Goal: Information Seeking & Learning: Learn about a topic

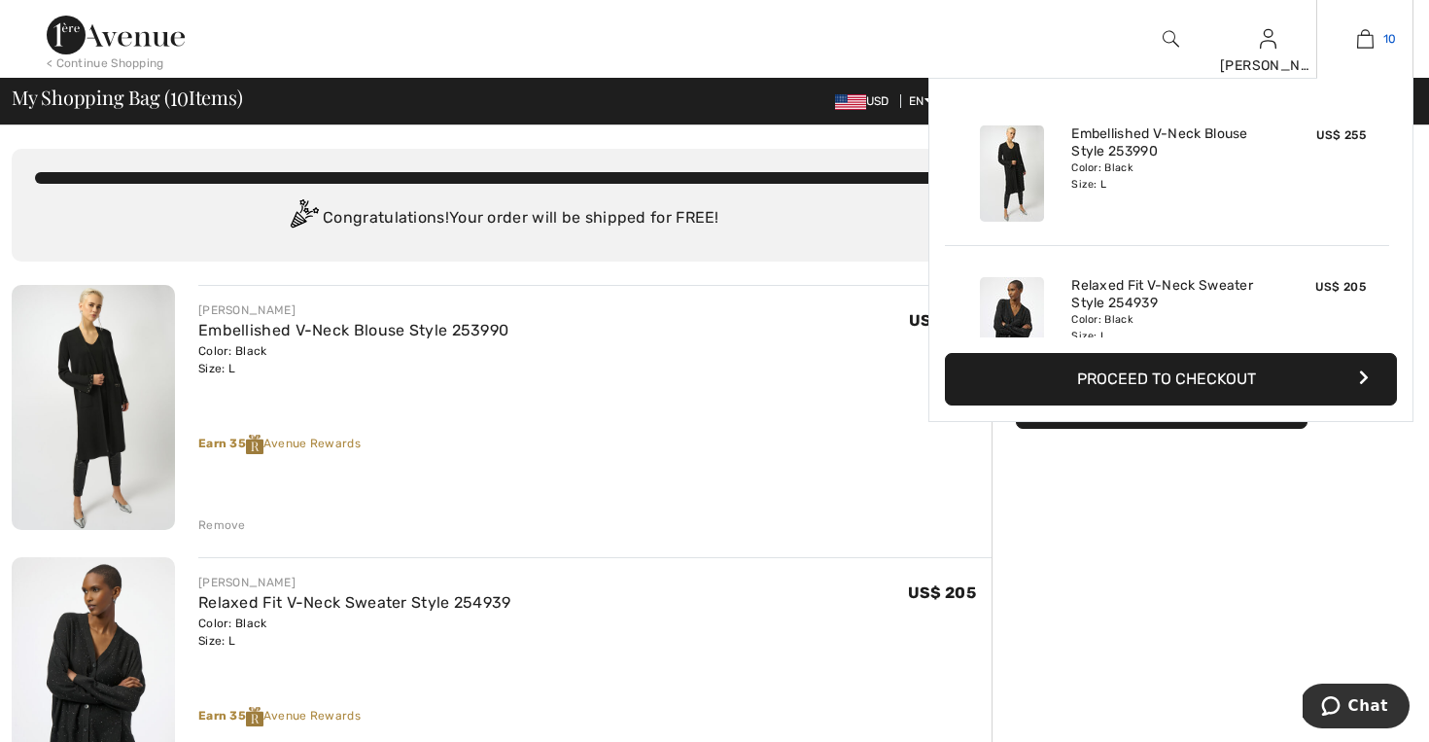
click at [1361, 47] on img at bounding box center [1365, 38] width 17 height 23
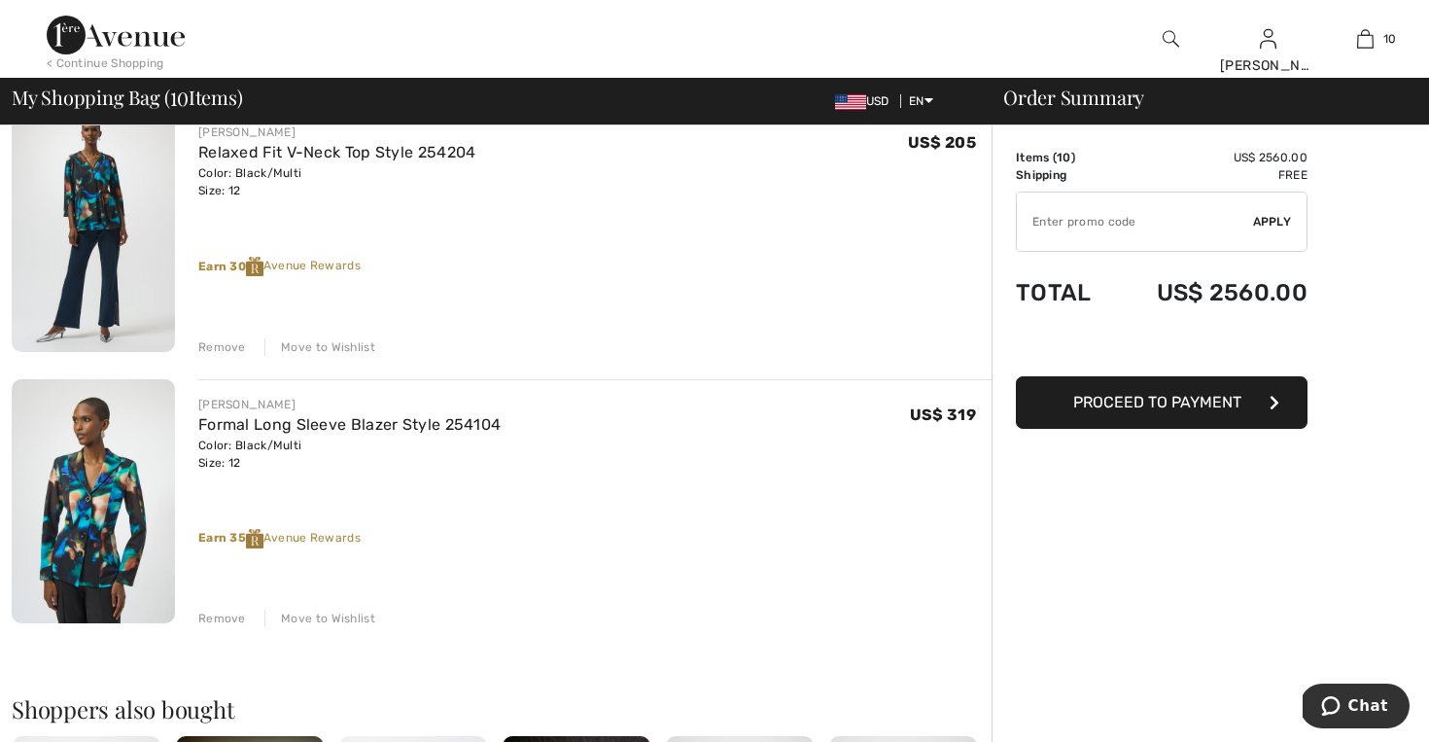
scroll to position [2345, 0]
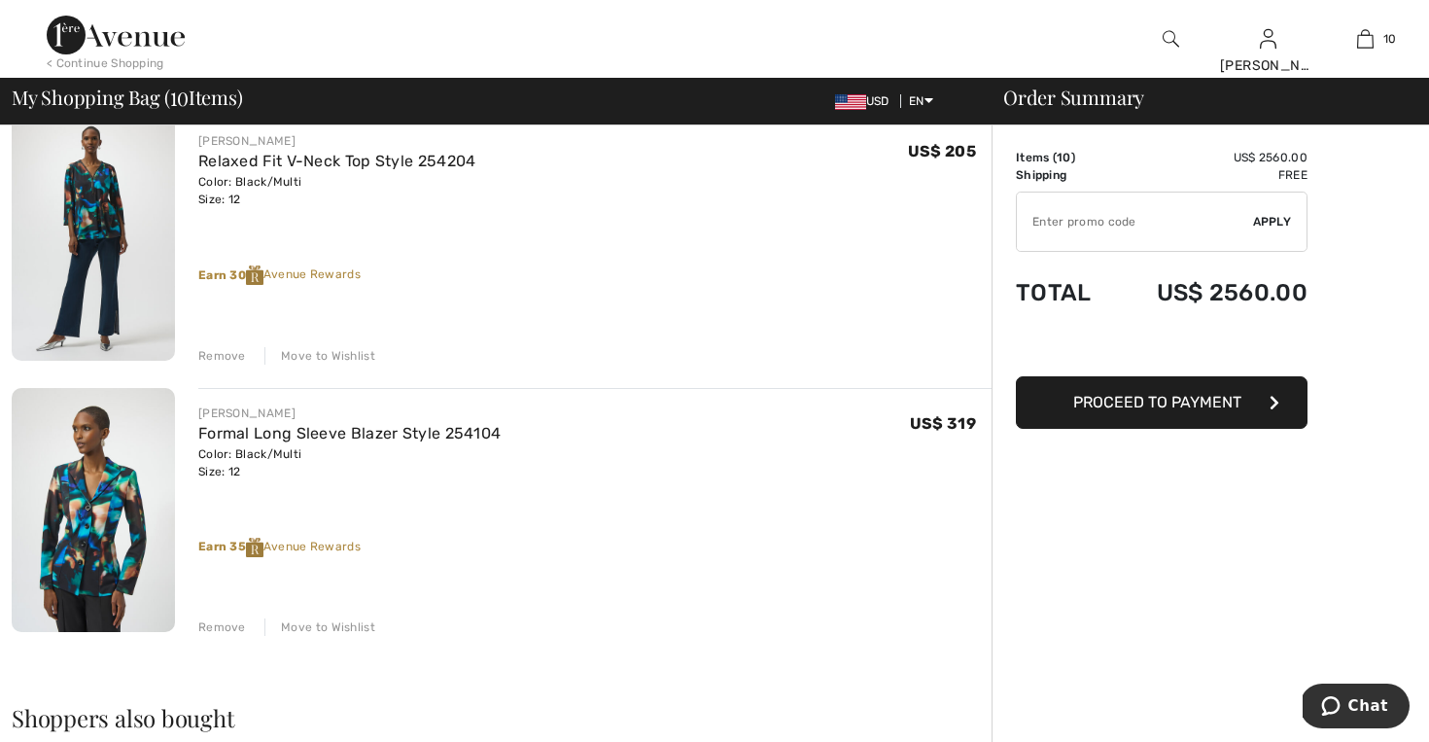
click at [127, 507] on img at bounding box center [93, 510] width 163 height 245
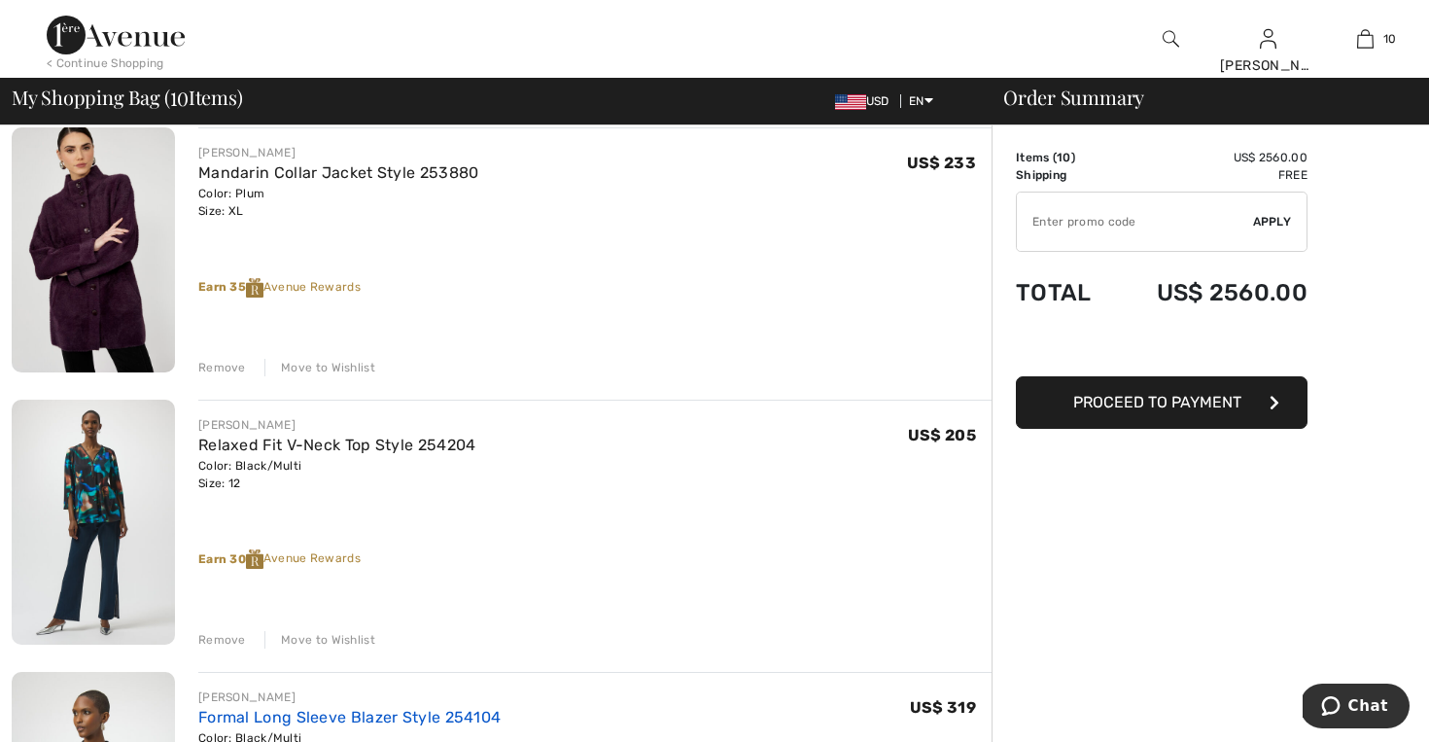
scroll to position [2061, 0]
click at [110, 470] on img at bounding box center [93, 523] width 163 height 245
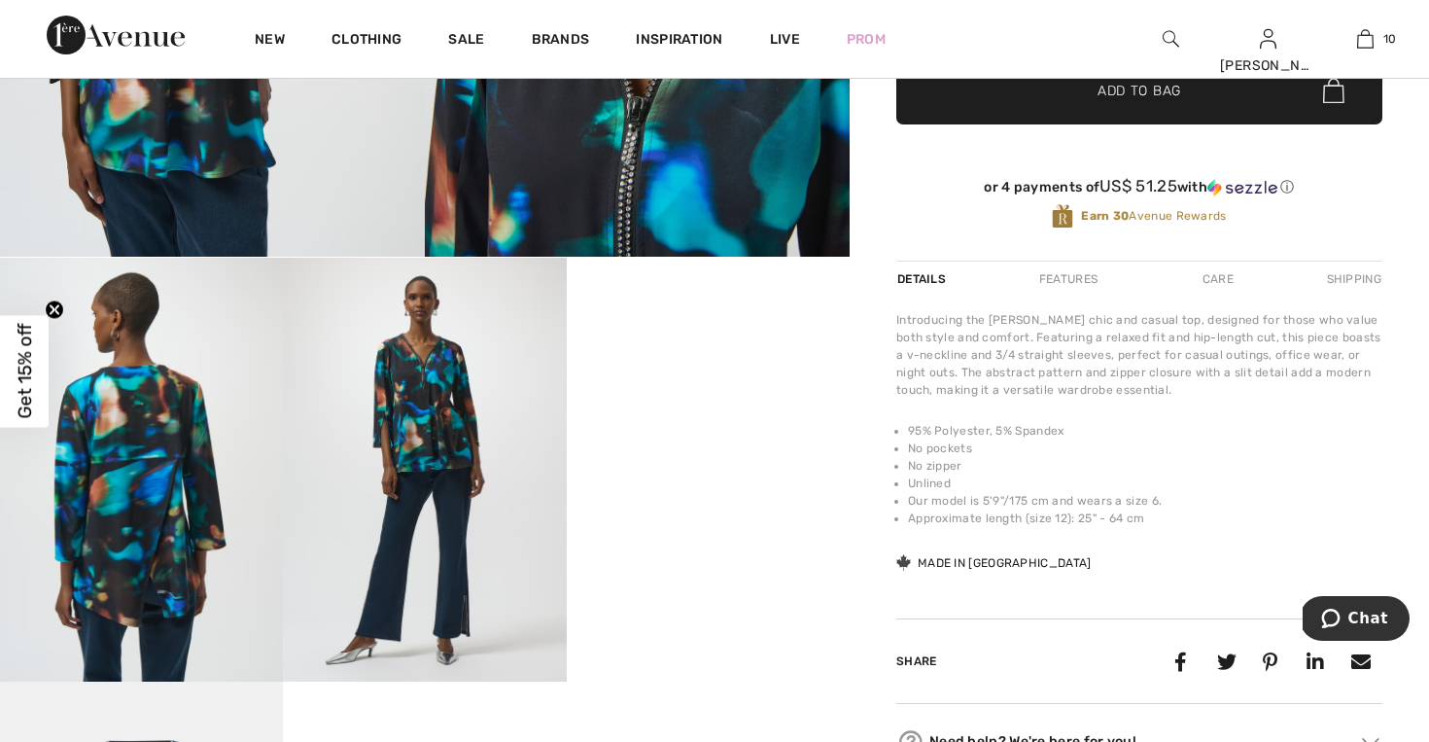
scroll to position [517, 0]
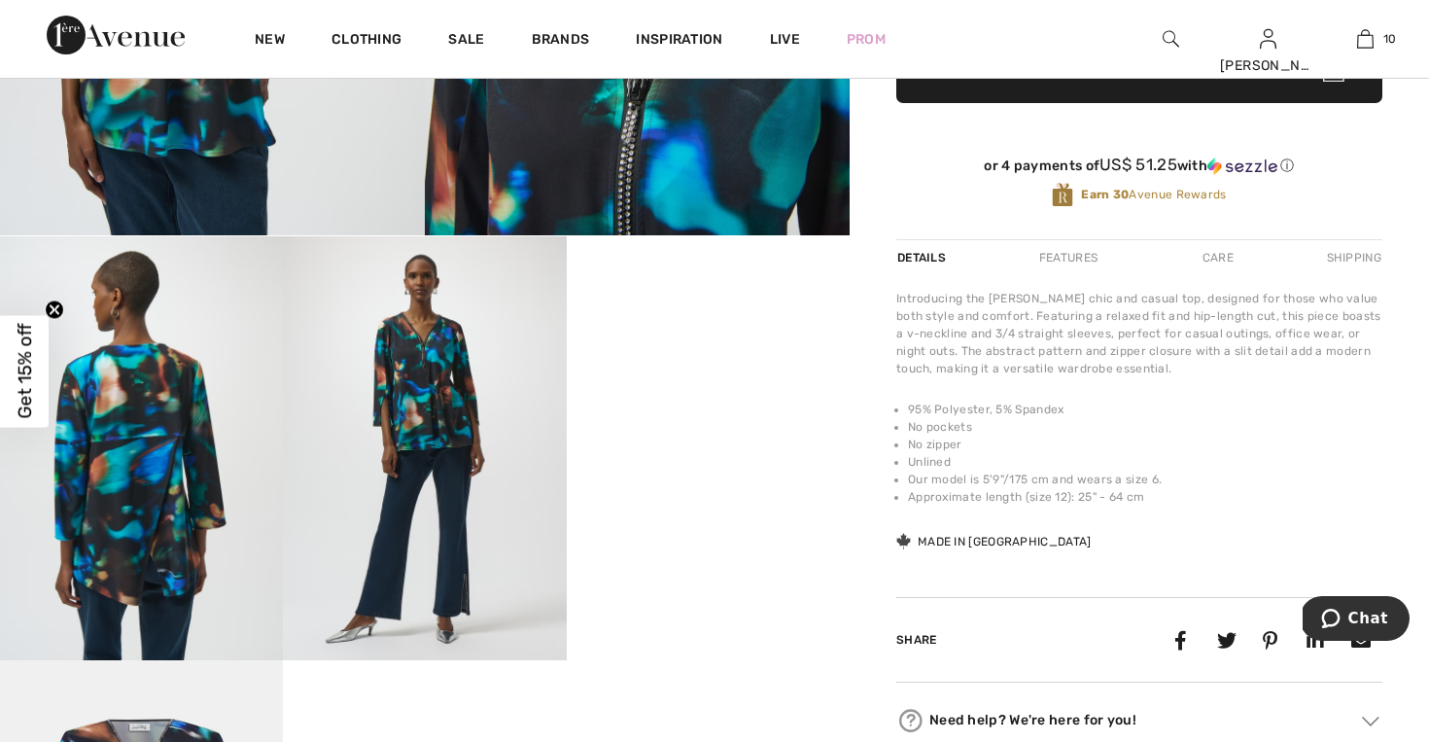
click at [460, 480] on img at bounding box center [424, 448] width 283 height 425
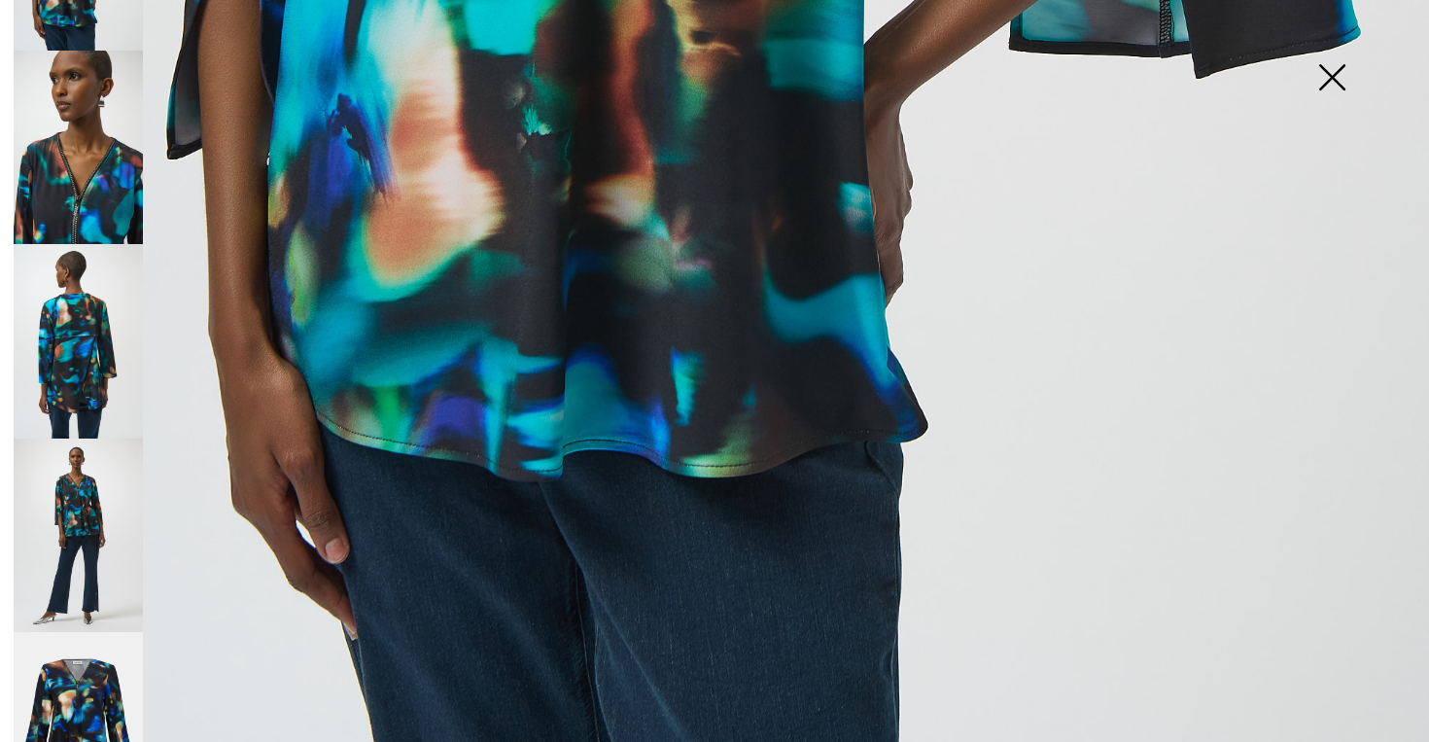
scroll to position [191, 0]
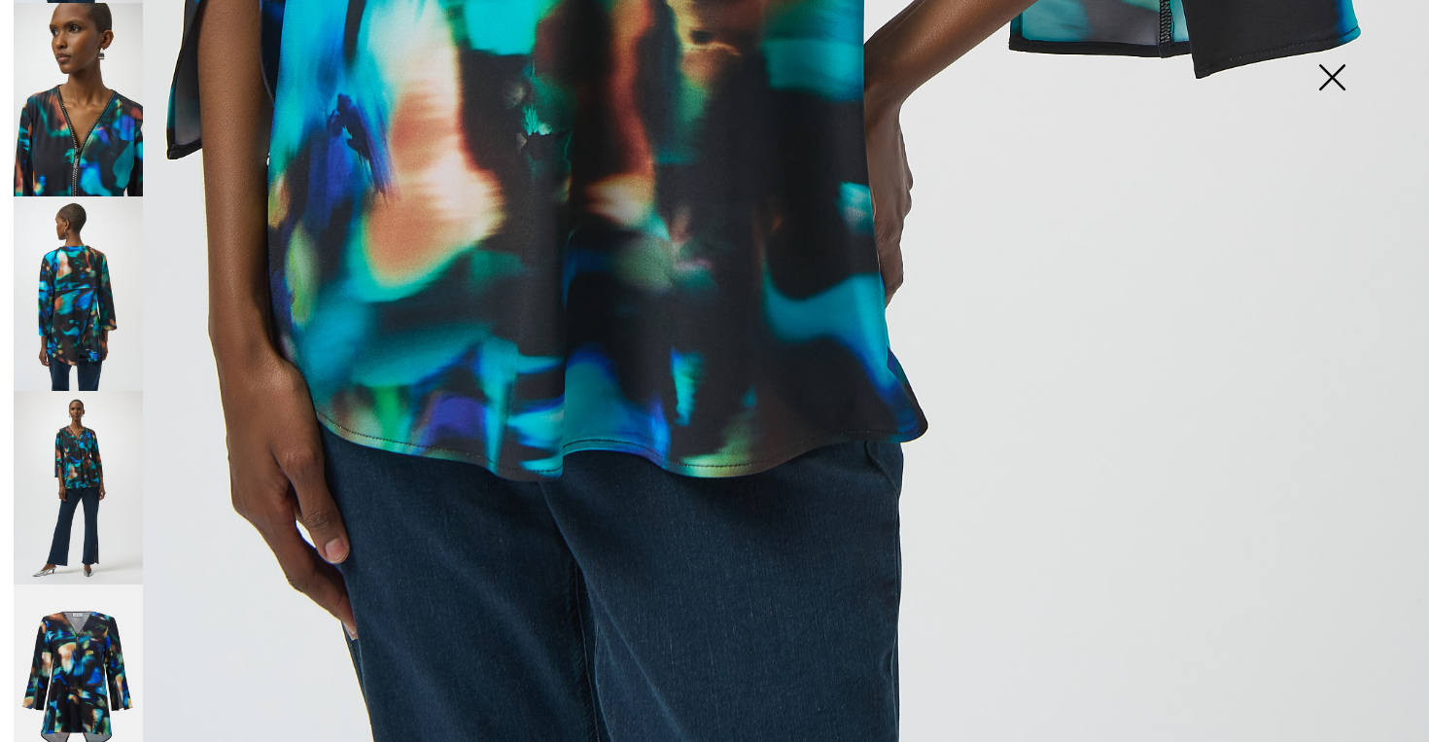
click at [93, 503] on img at bounding box center [78, 488] width 129 height 194
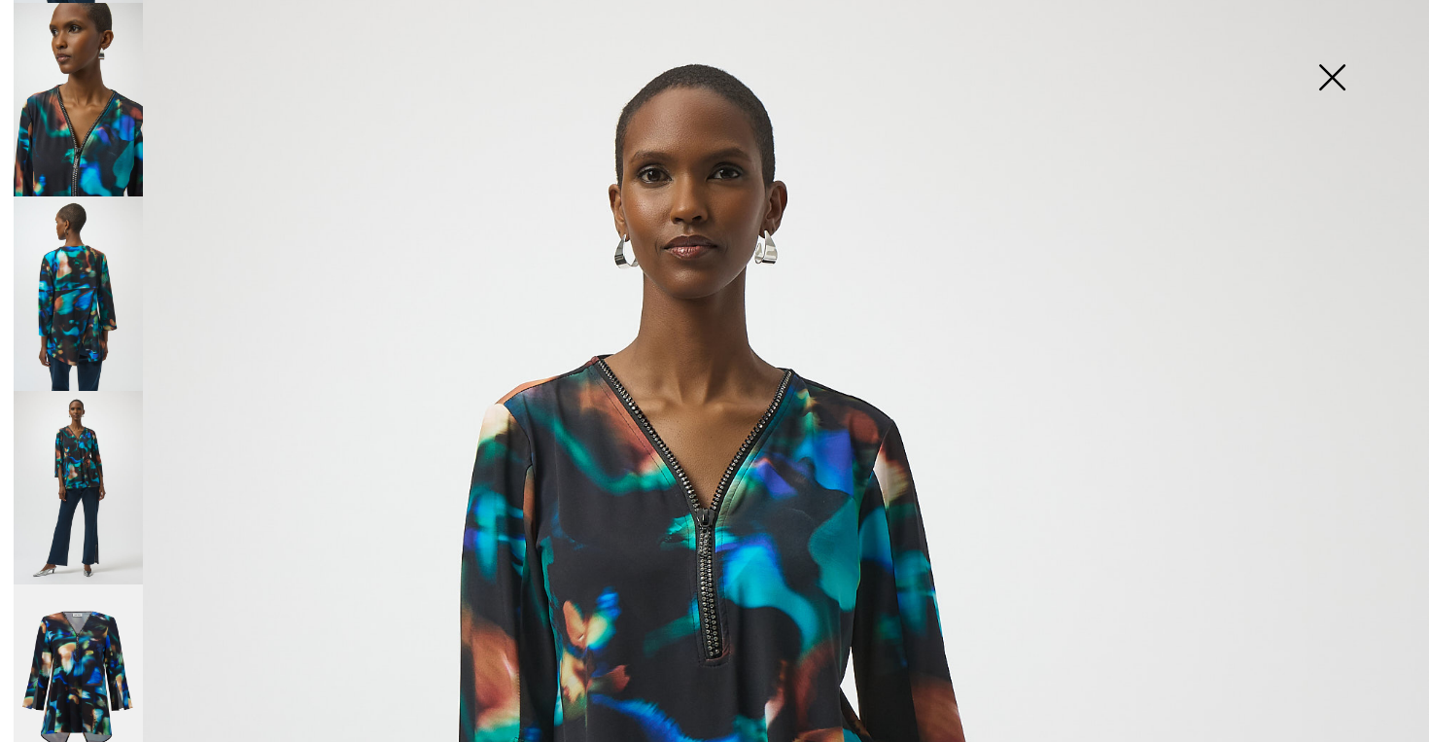
scroll to position [0, 0]
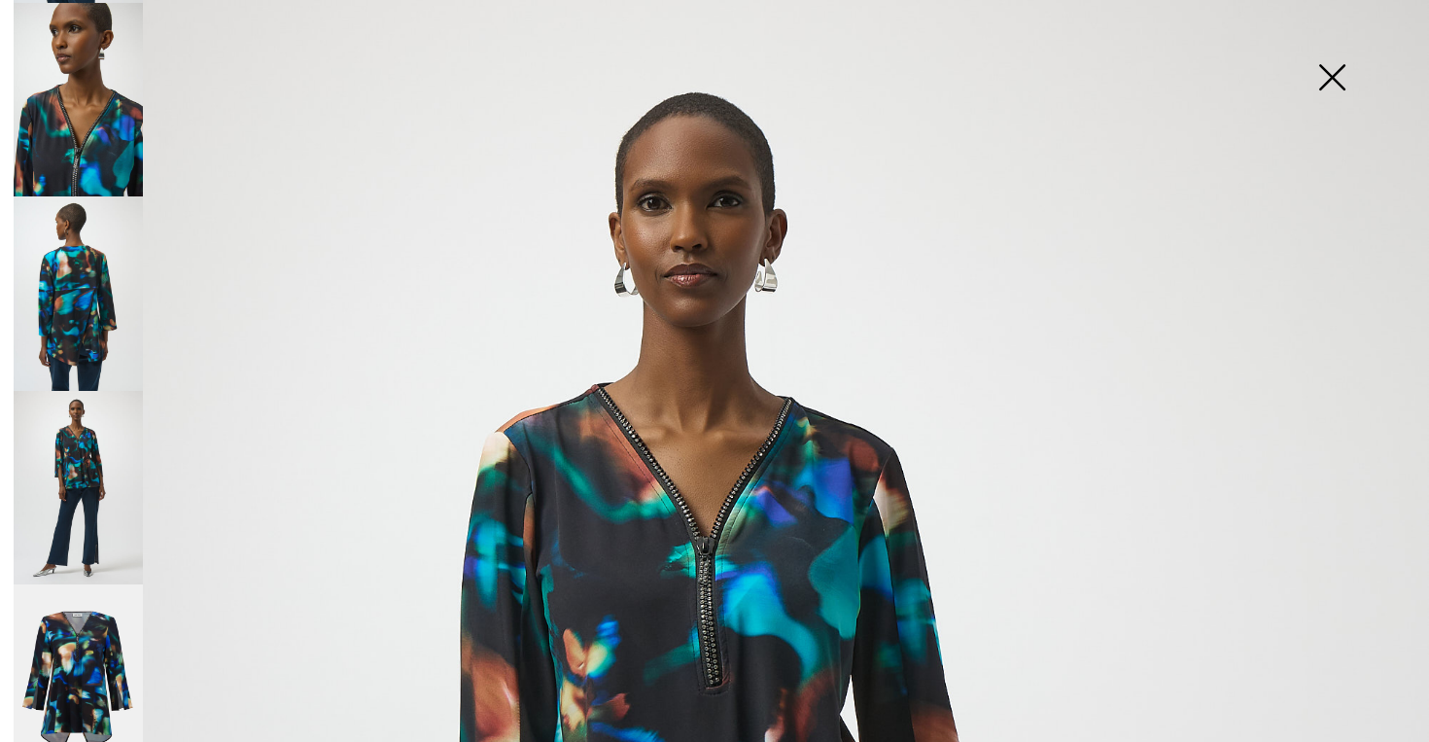
click at [1324, 84] on img at bounding box center [1332, 79] width 97 height 100
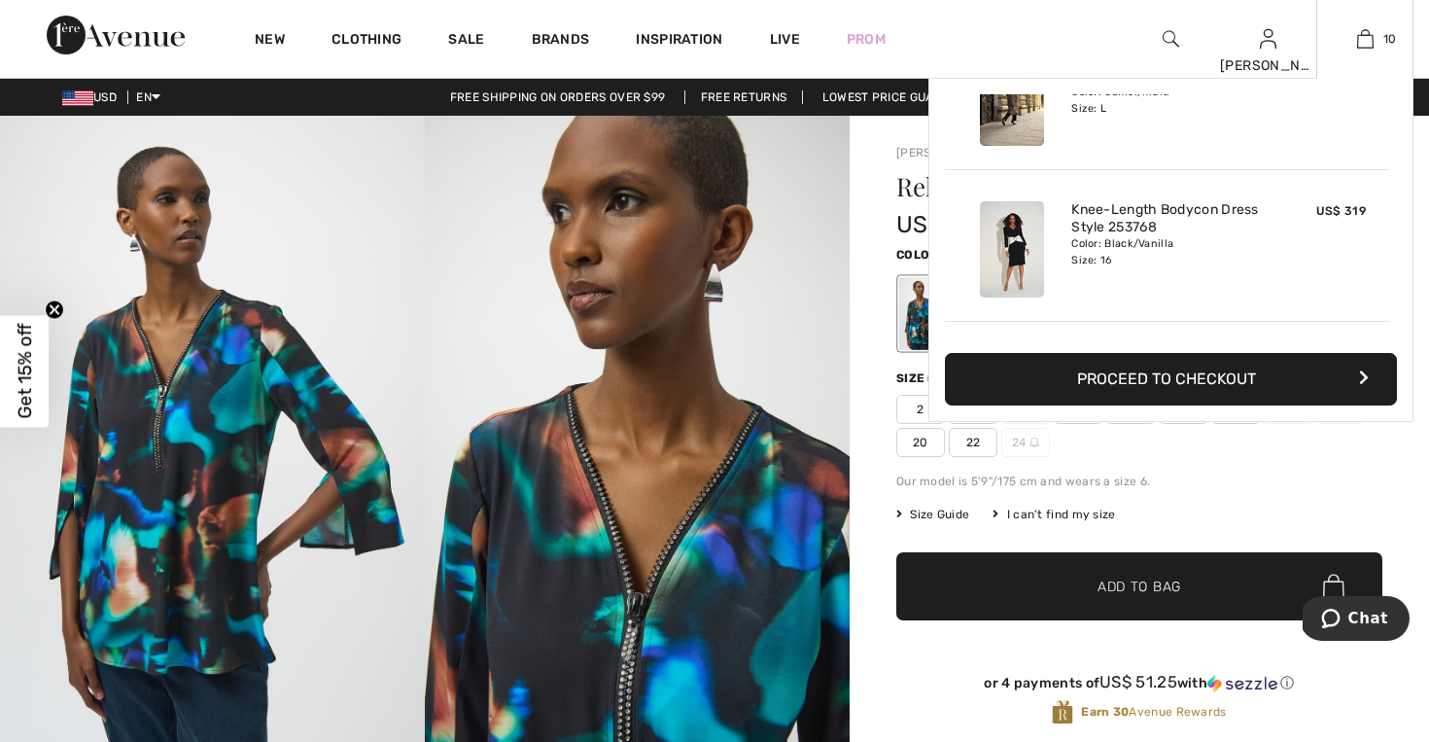
scroll to position [699, 0]
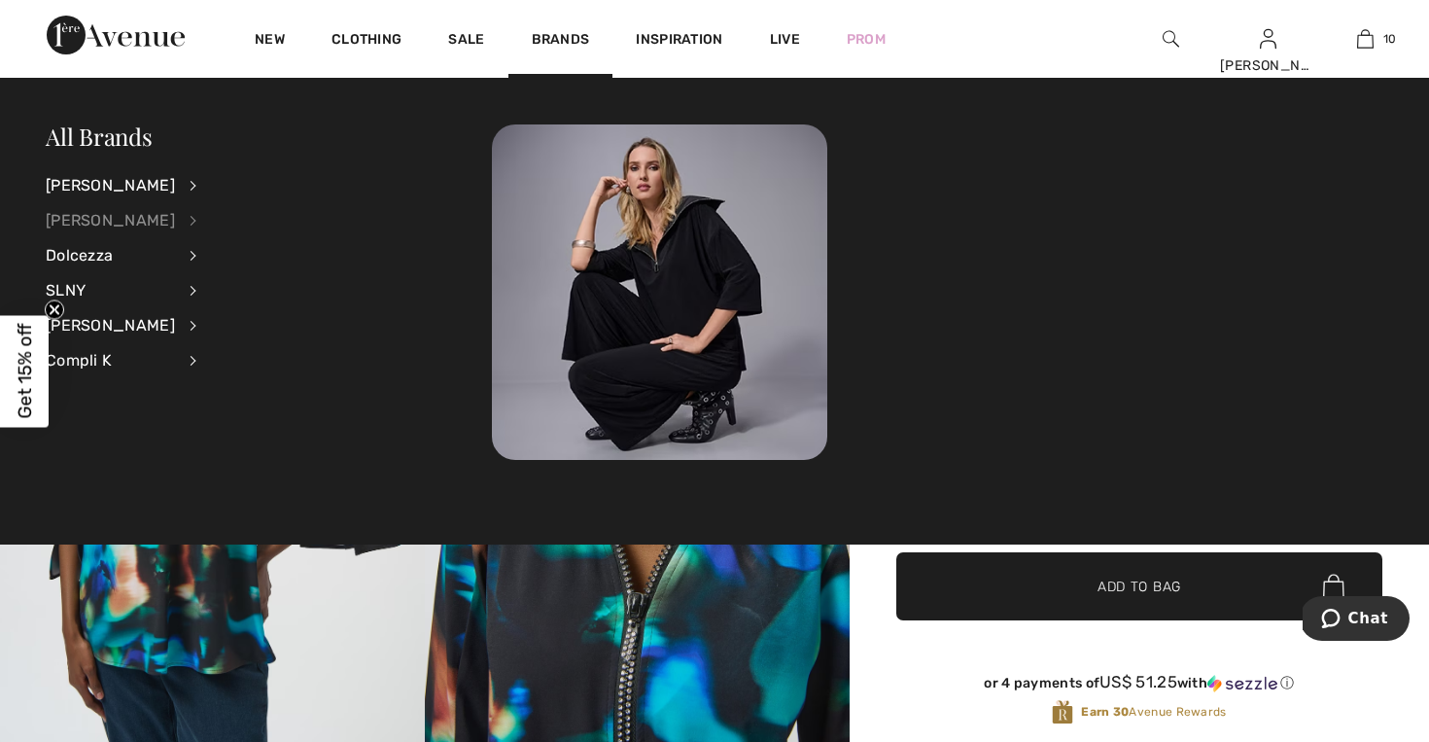
click at [137, 222] on div "[PERSON_NAME]" at bounding box center [110, 220] width 129 height 35
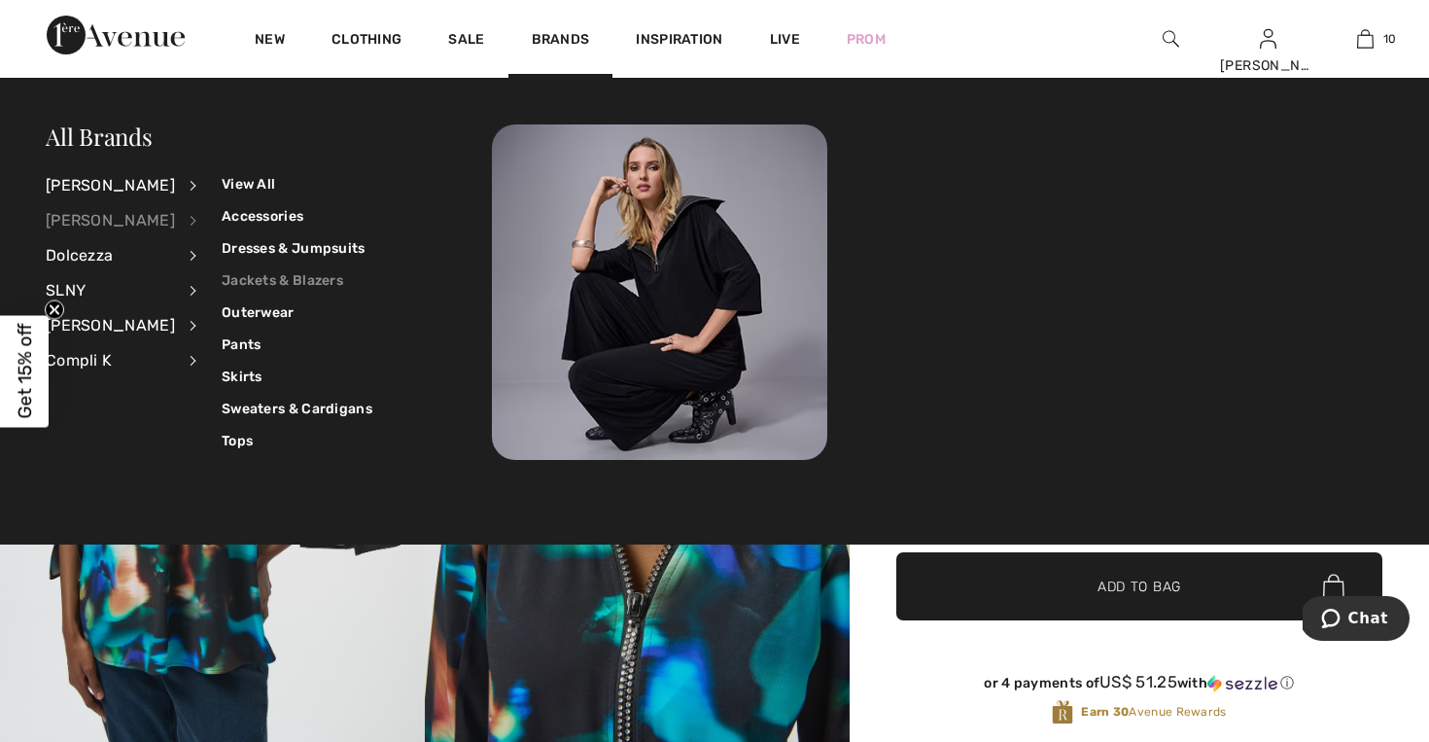
click at [261, 279] on link "Jackets & Blazers" at bounding box center [297, 280] width 151 height 32
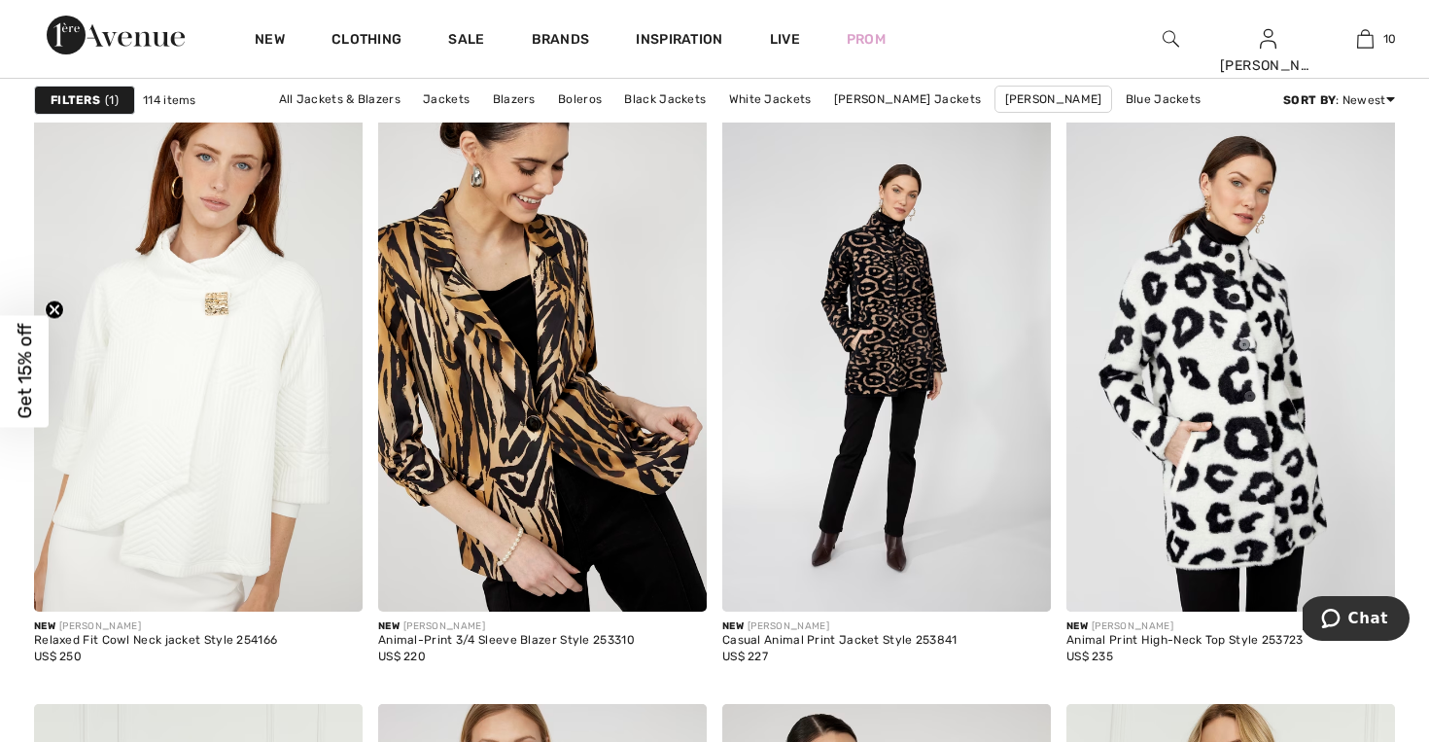
scroll to position [1380, 0]
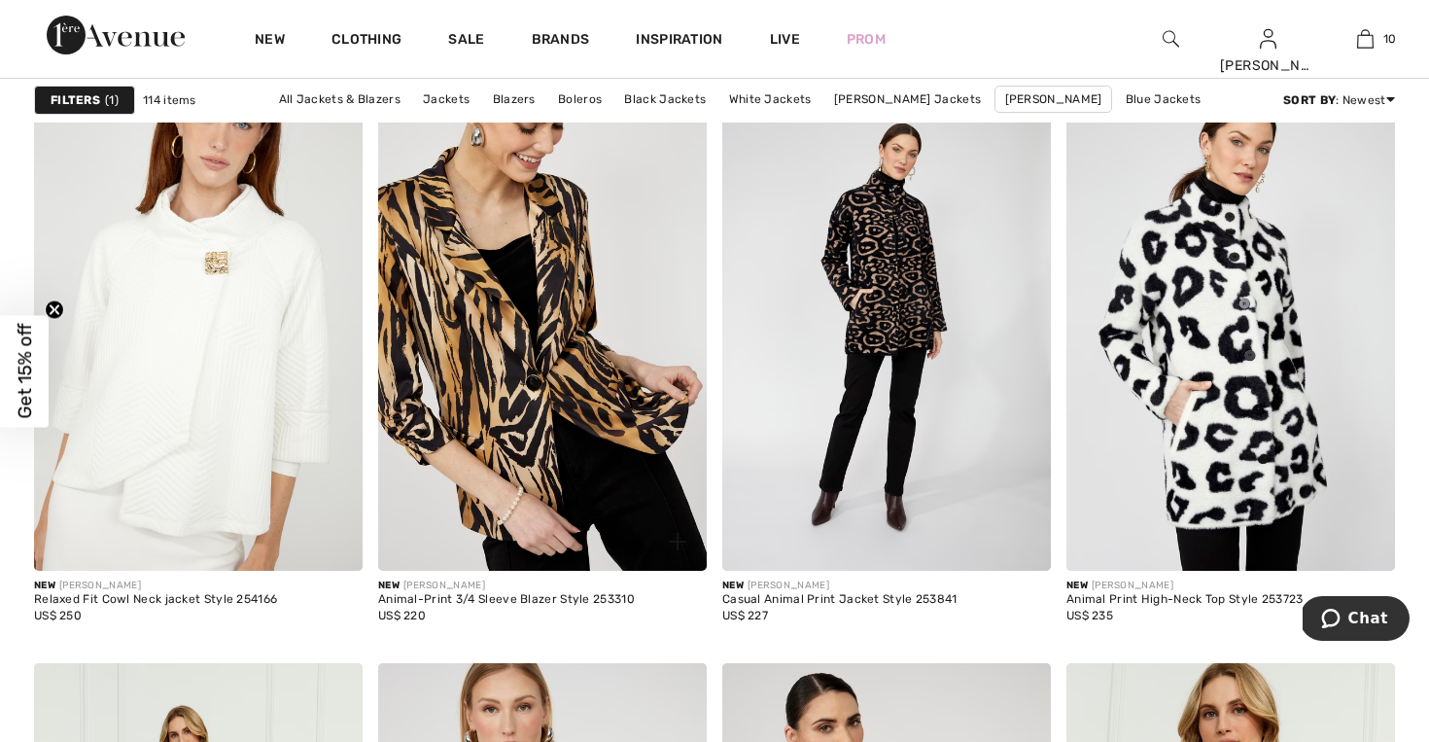
click at [557, 353] on img at bounding box center [542, 324] width 329 height 493
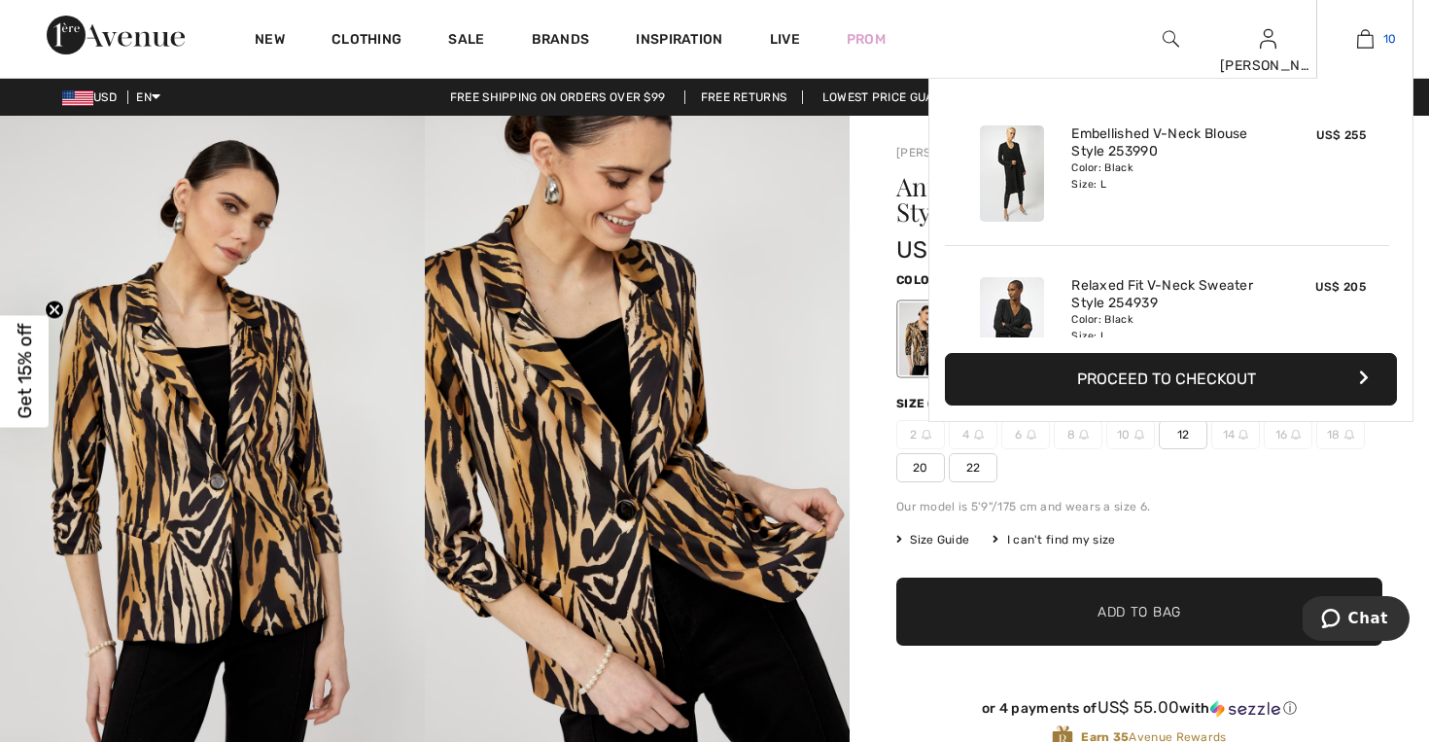
click at [1371, 47] on img at bounding box center [1365, 38] width 17 height 23
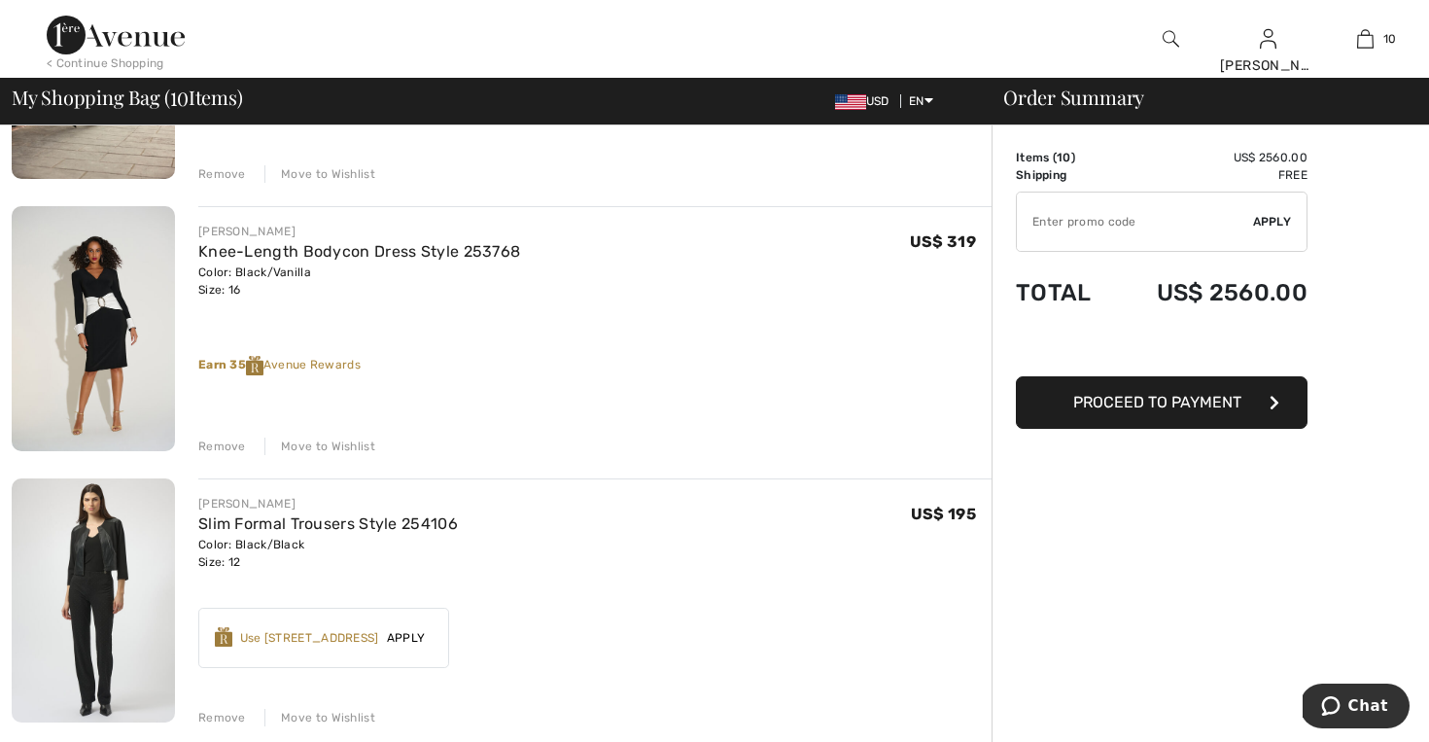
scroll to position [1442, 0]
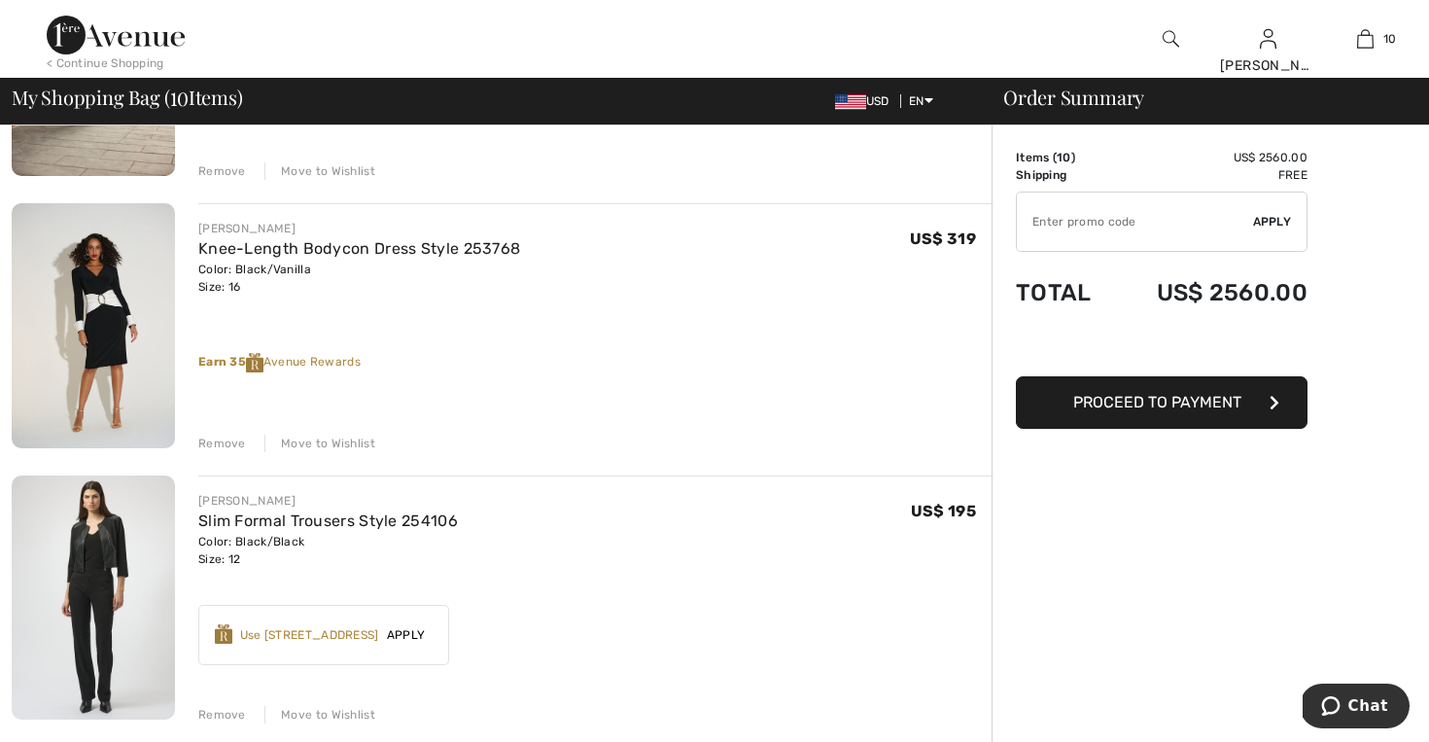
click at [123, 606] on img at bounding box center [93, 598] width 163 height 245
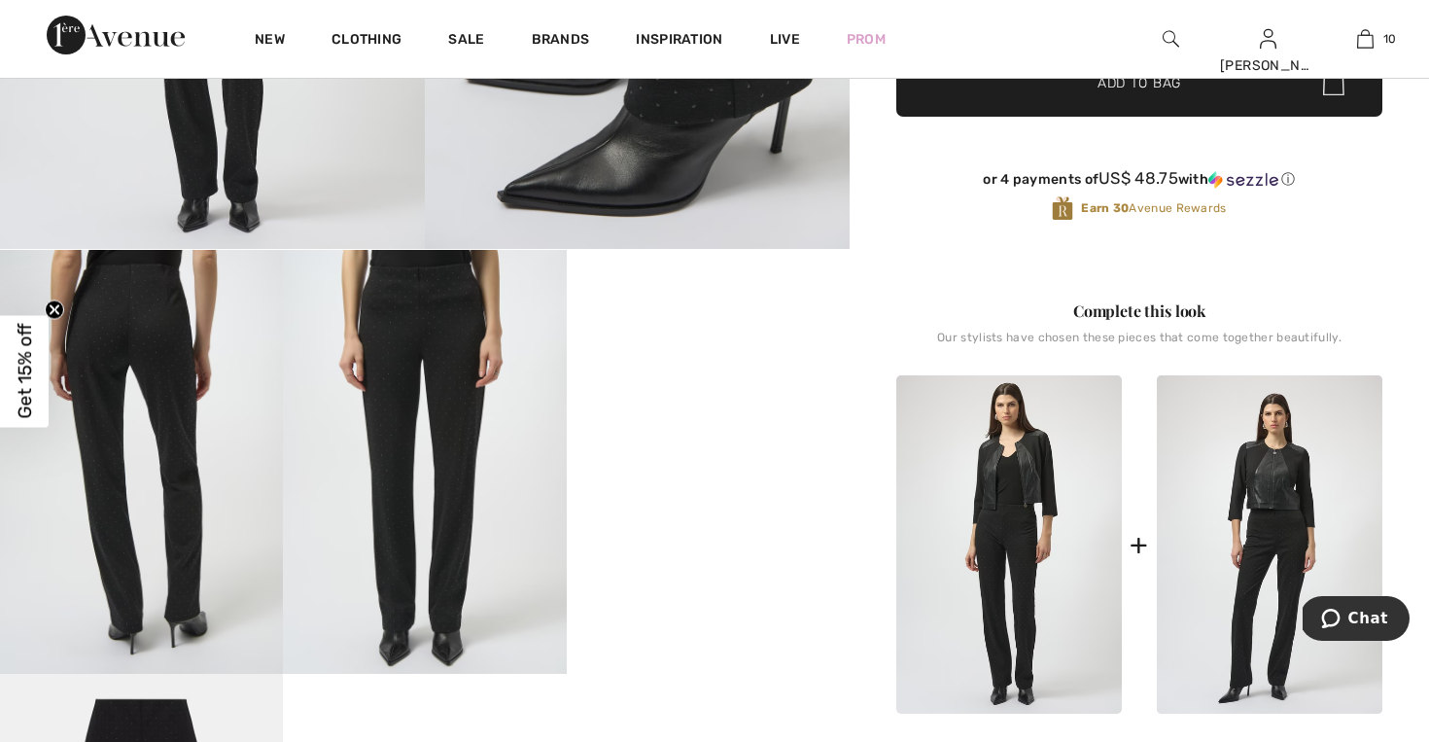
scroll to position [428, 0]
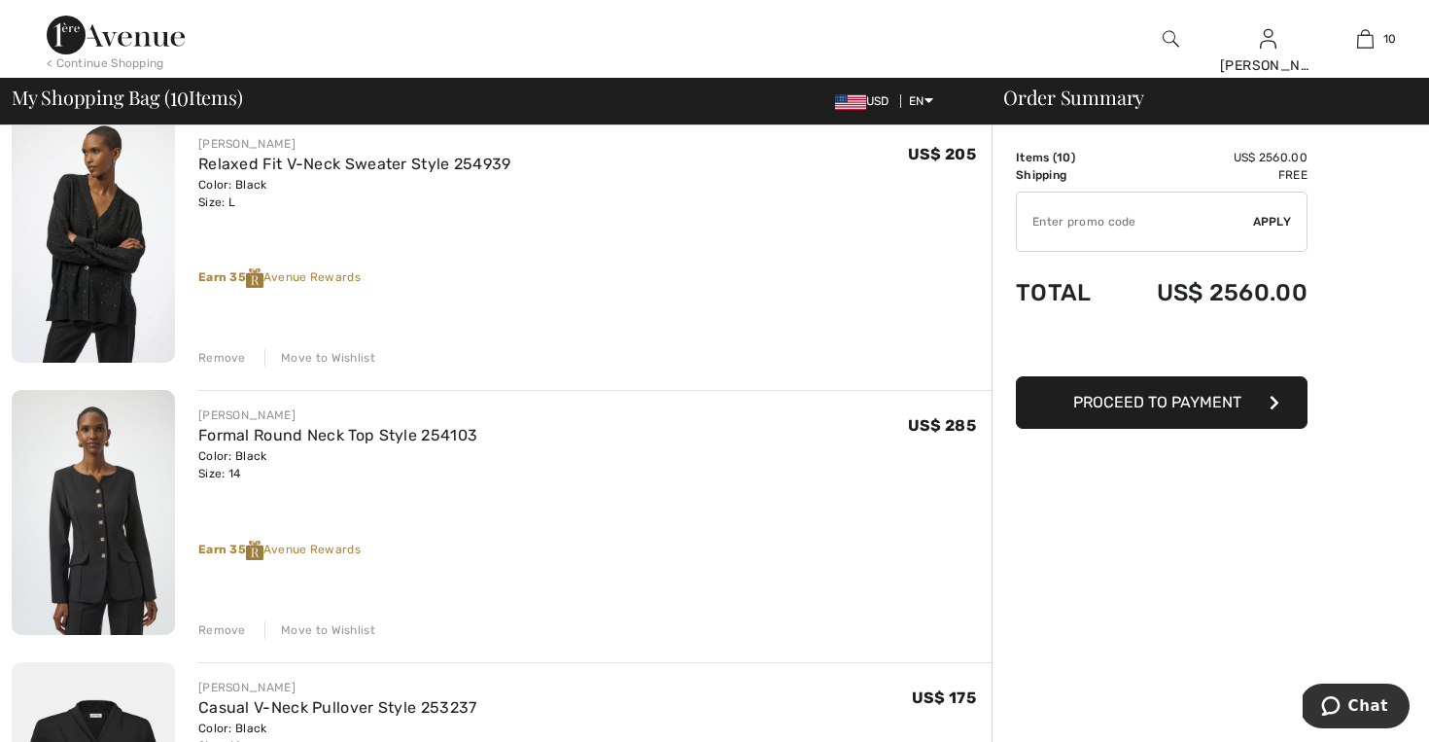
scroll to position [442, 0]
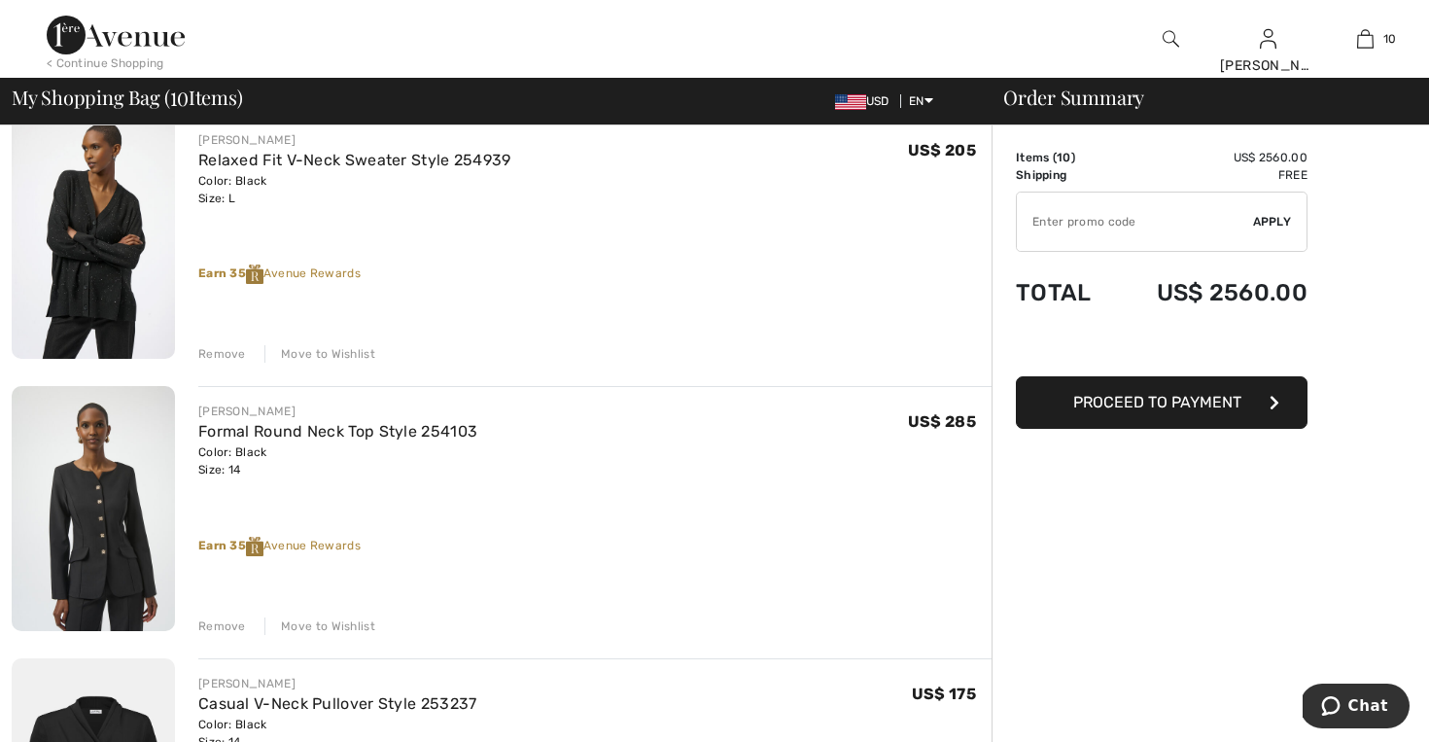
click at [124, 480] on img at bounding box center [93, 508] width 163 height 245
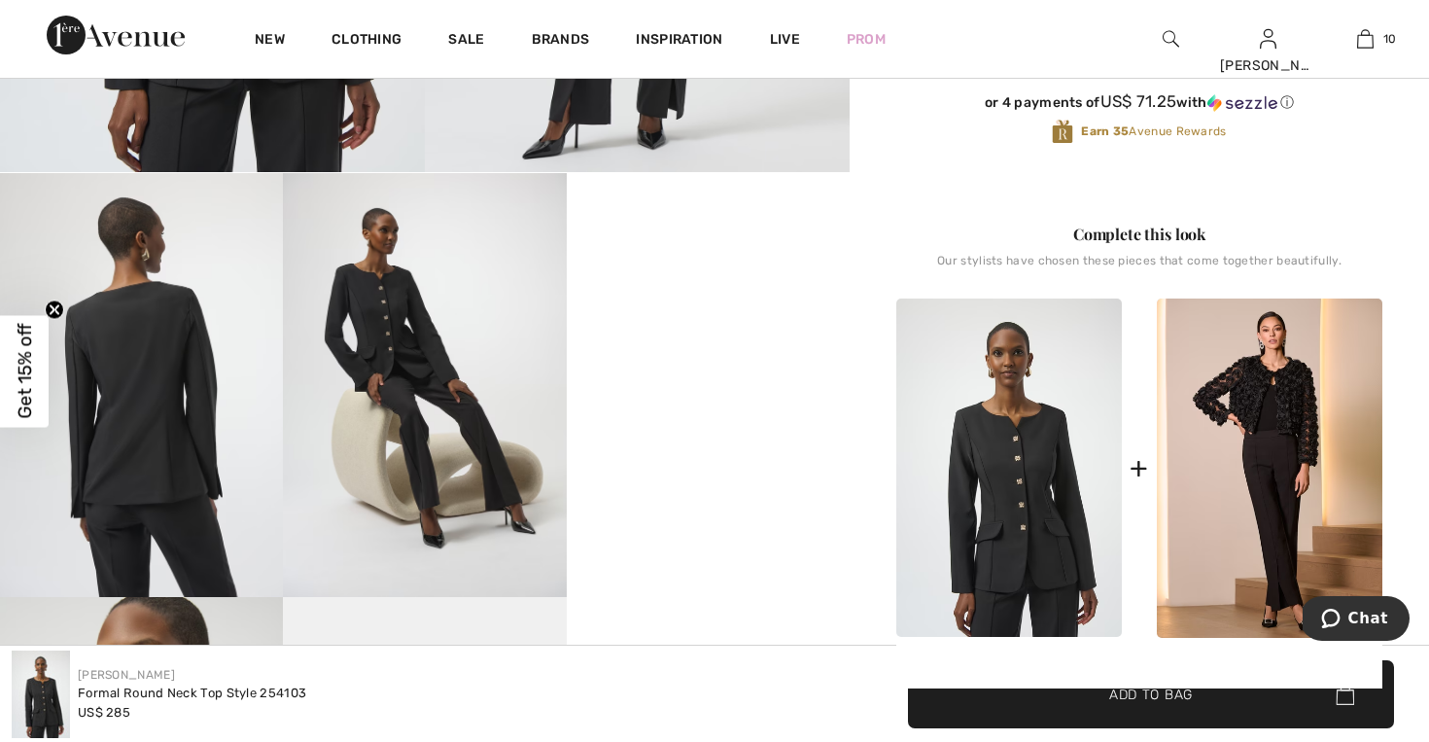
scroll to position [584, 0]
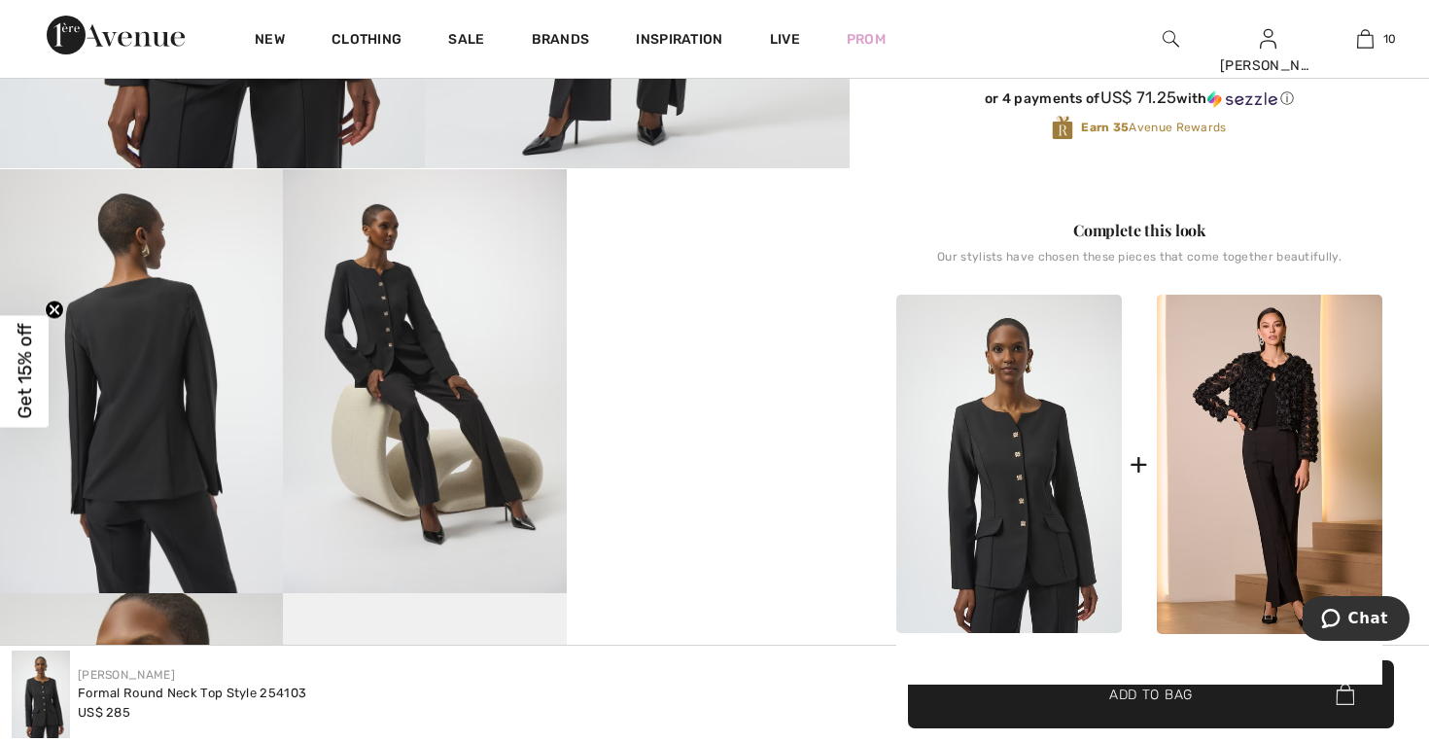
click at [691, 311] on video "Your browser does not support the video tag." at bounding box center [708, 240] width 283 height 142
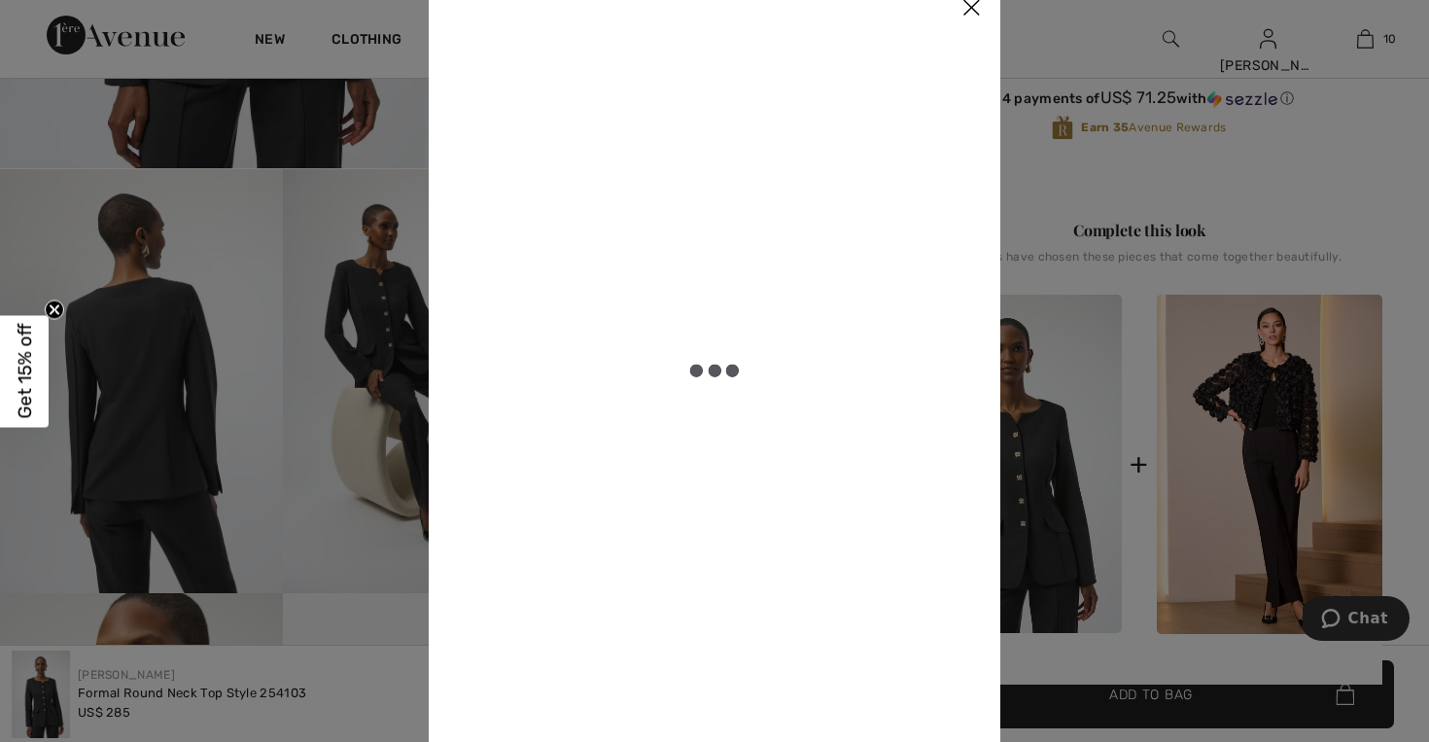
click at [977, 13] on img at bounding box center [971, 9] width 58 height 60
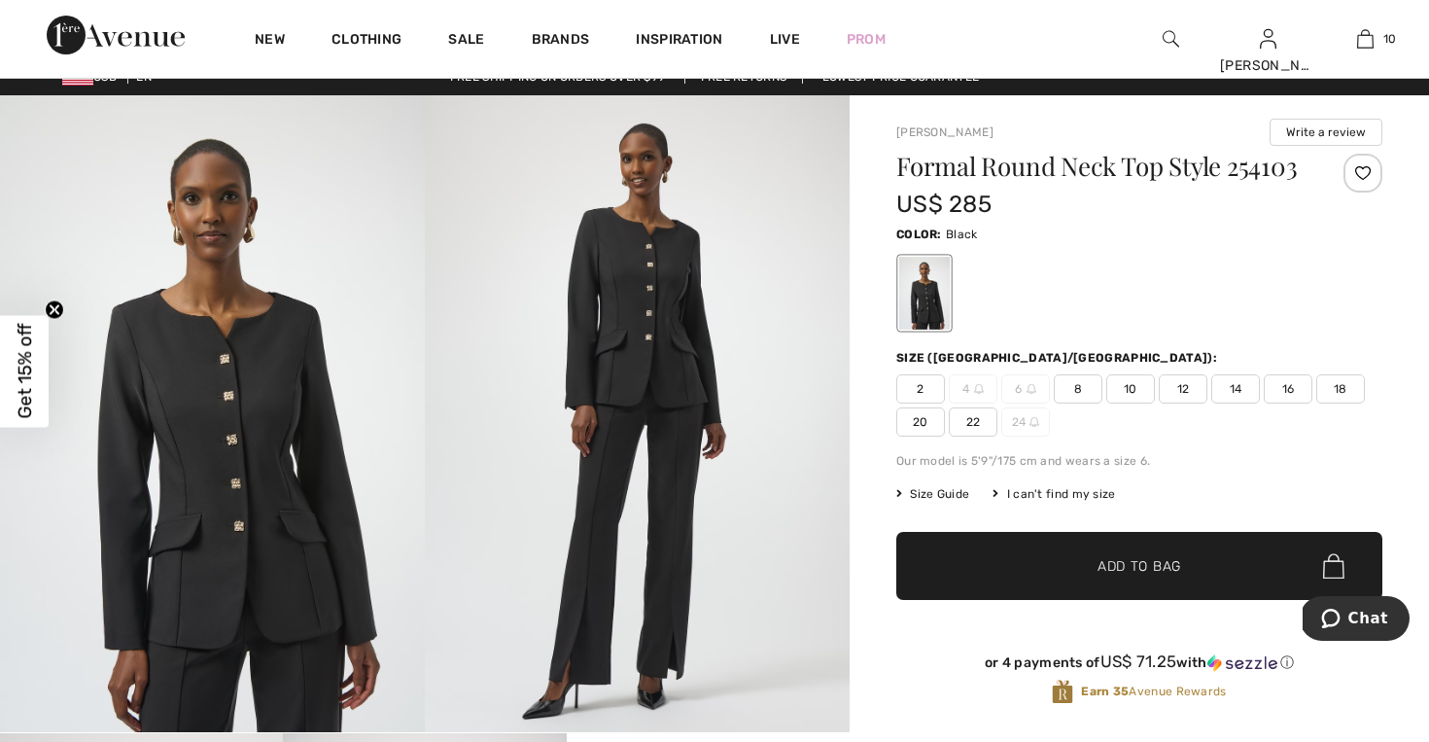
scroll to position [0, 0]
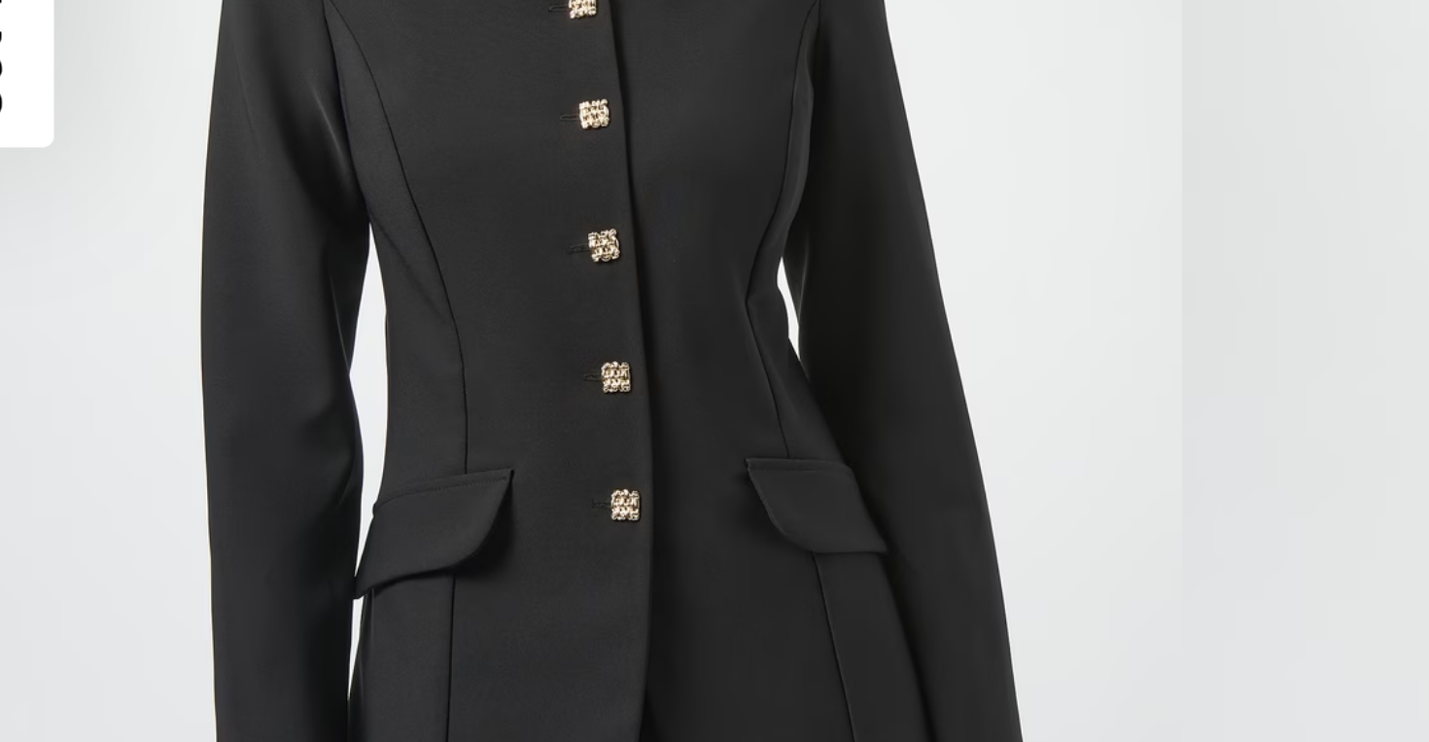
click at [240, 540] on img at bounding box center [212, 434] width 425 height 637
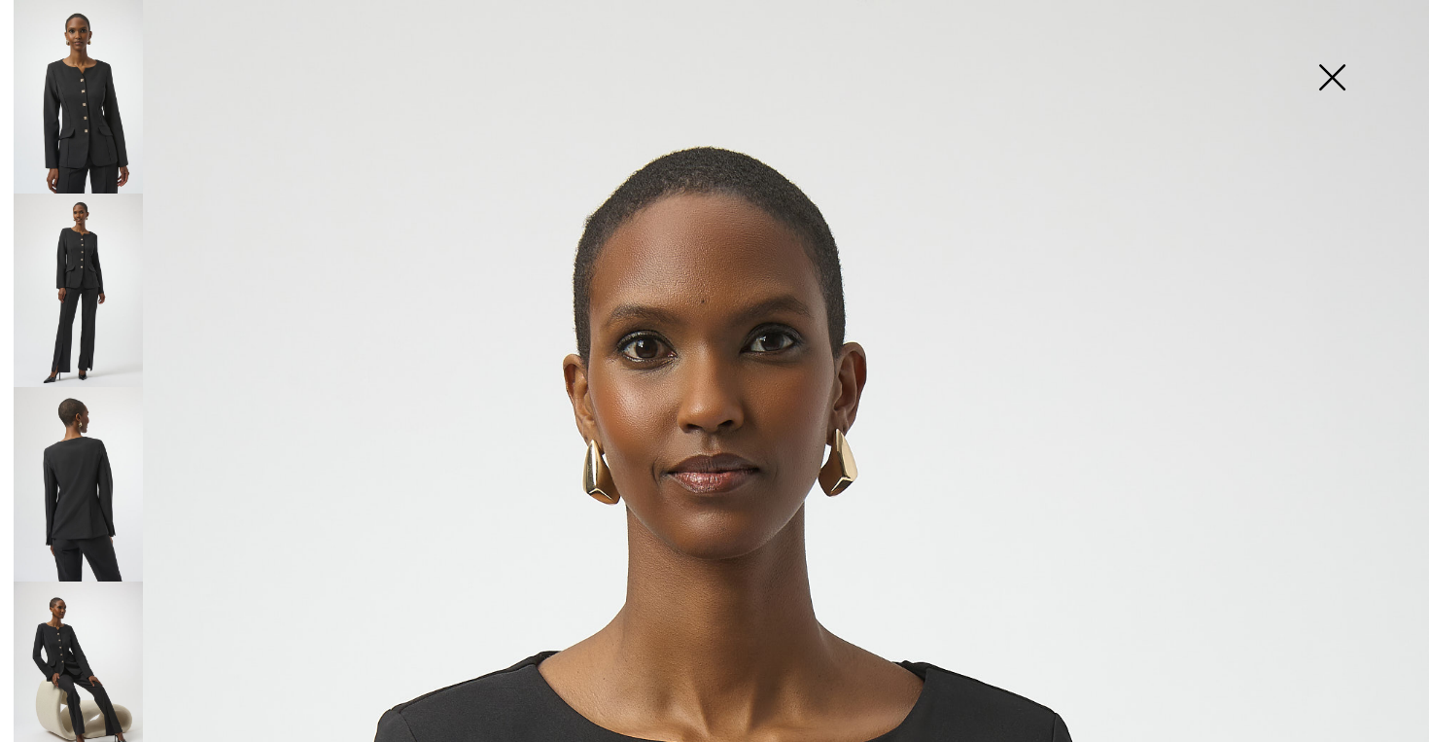
click at [1334, 73] on img at bounding box center [1332, 79] width 97 height 100
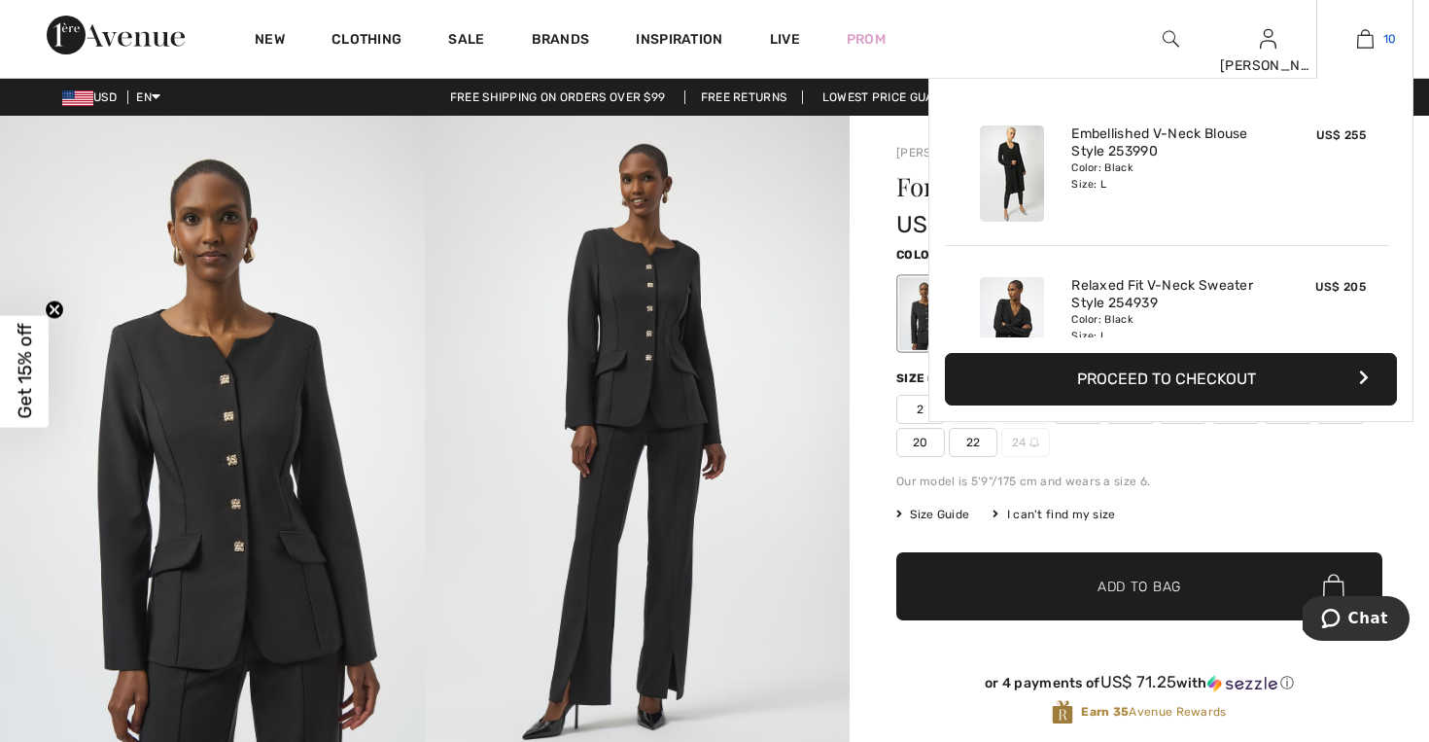
click at [1370, 40] on img at bounding box center [1365, 38] width 17 height 23
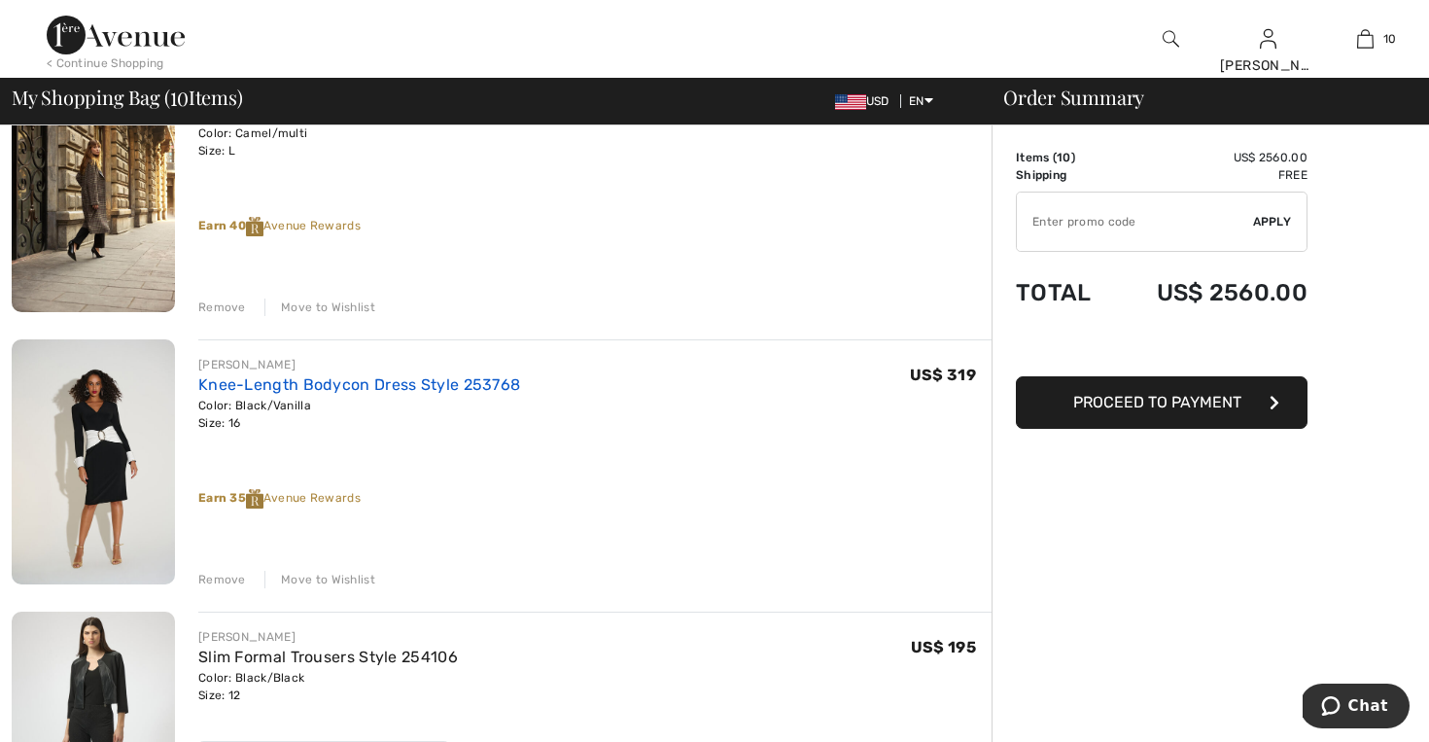
scroll to position [1345, 0]
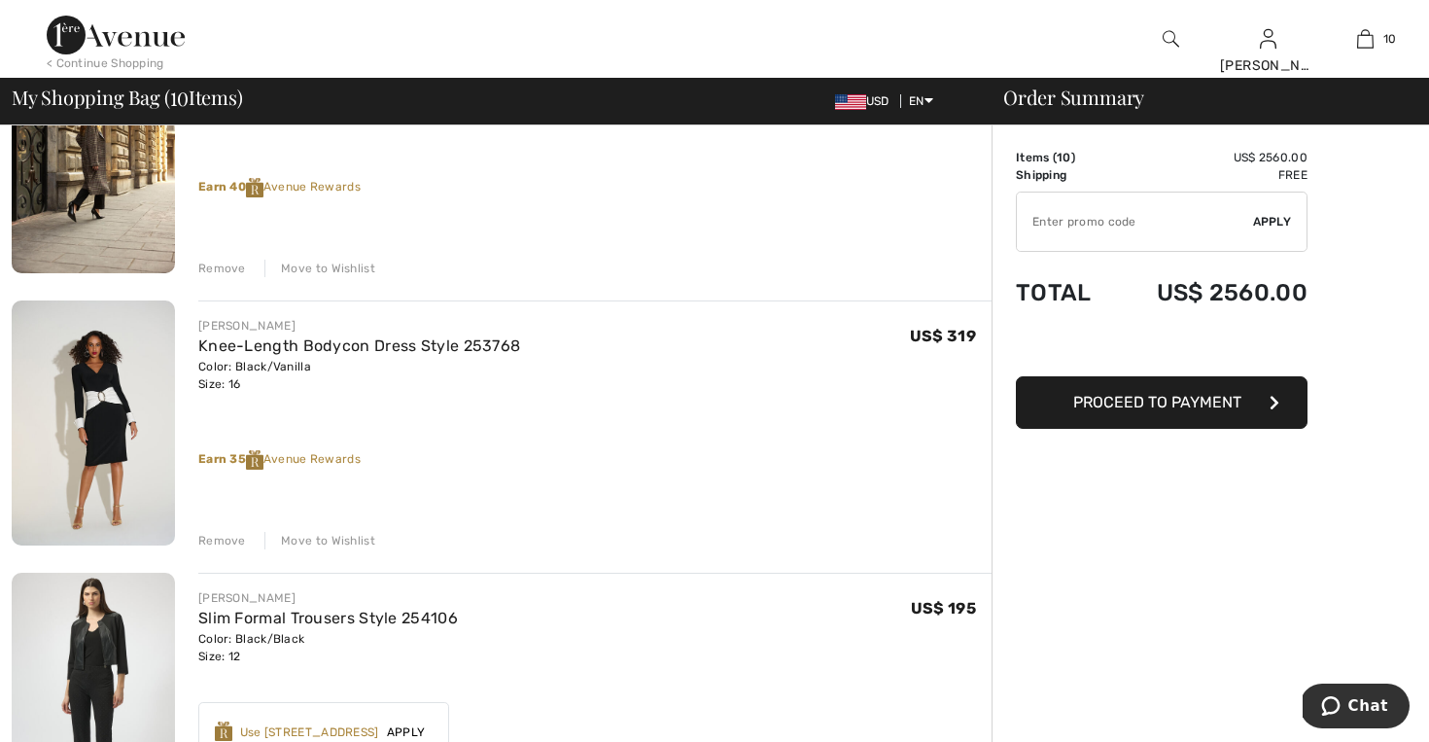
click at [122, 413] on img at bounding box center [93, 422] width 163 height 245
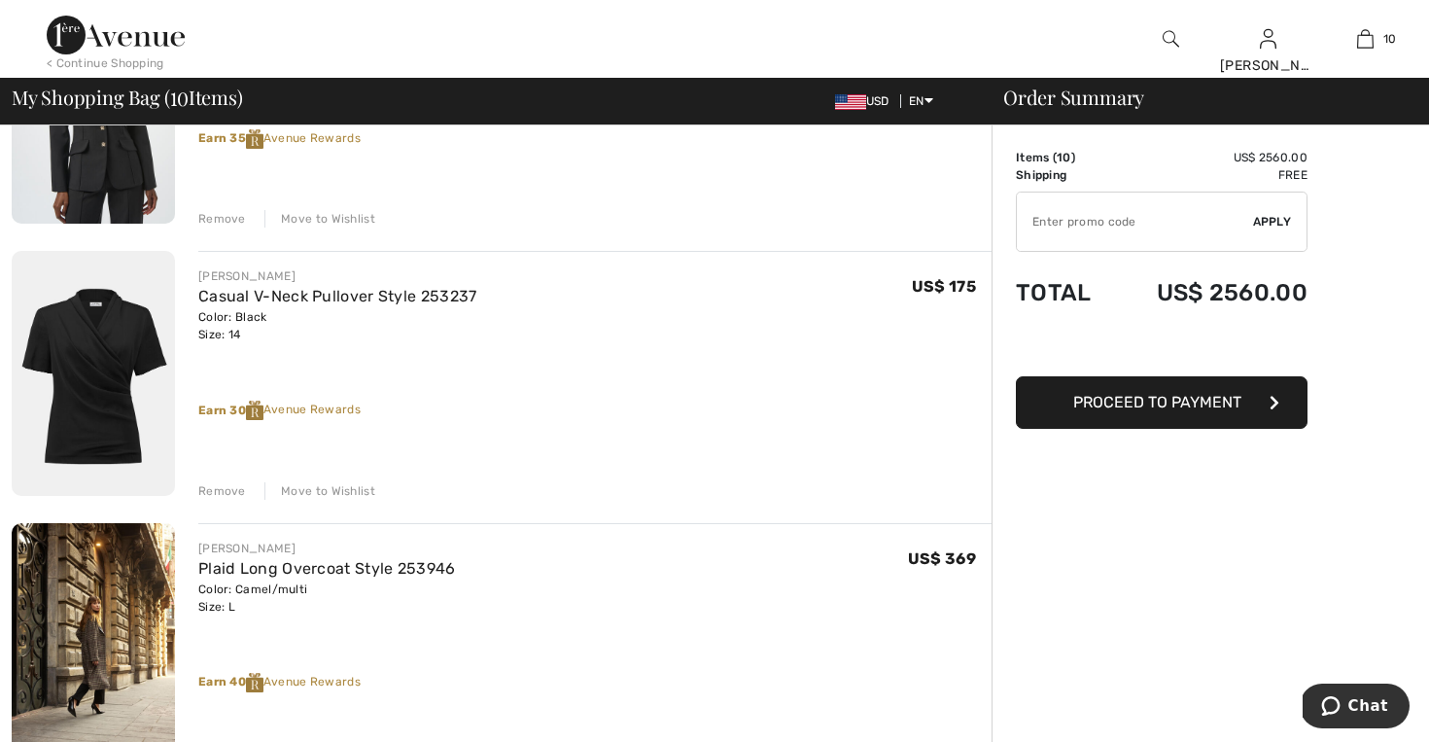
scroll to position [858, 0]
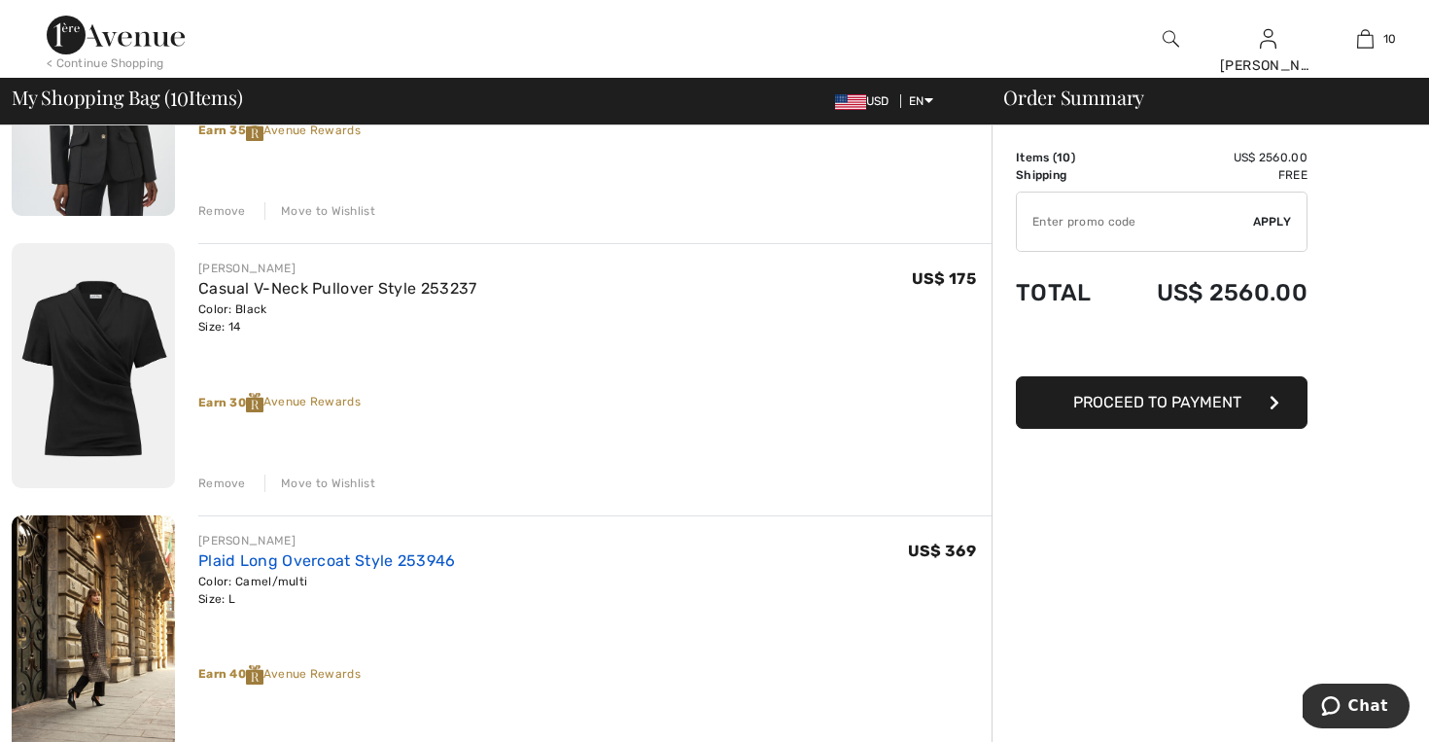
click at [249, 566] on link "Plaid Long Overcoat Style 253946" at bounding box center [327, 560] width 258 height 18
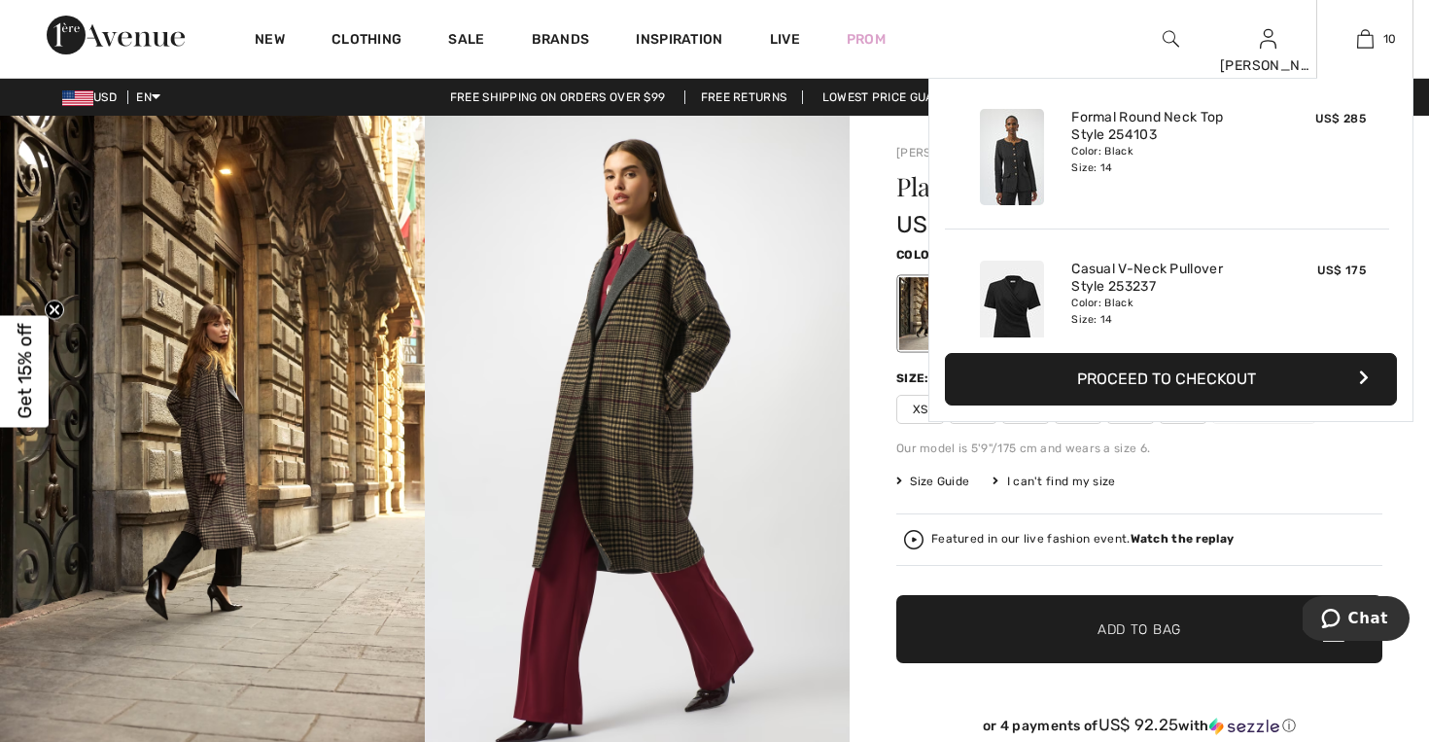
scroll to position [317, 0]
click at [1365, 41] on img at bounding box center [1365, 38] width 17 height 23
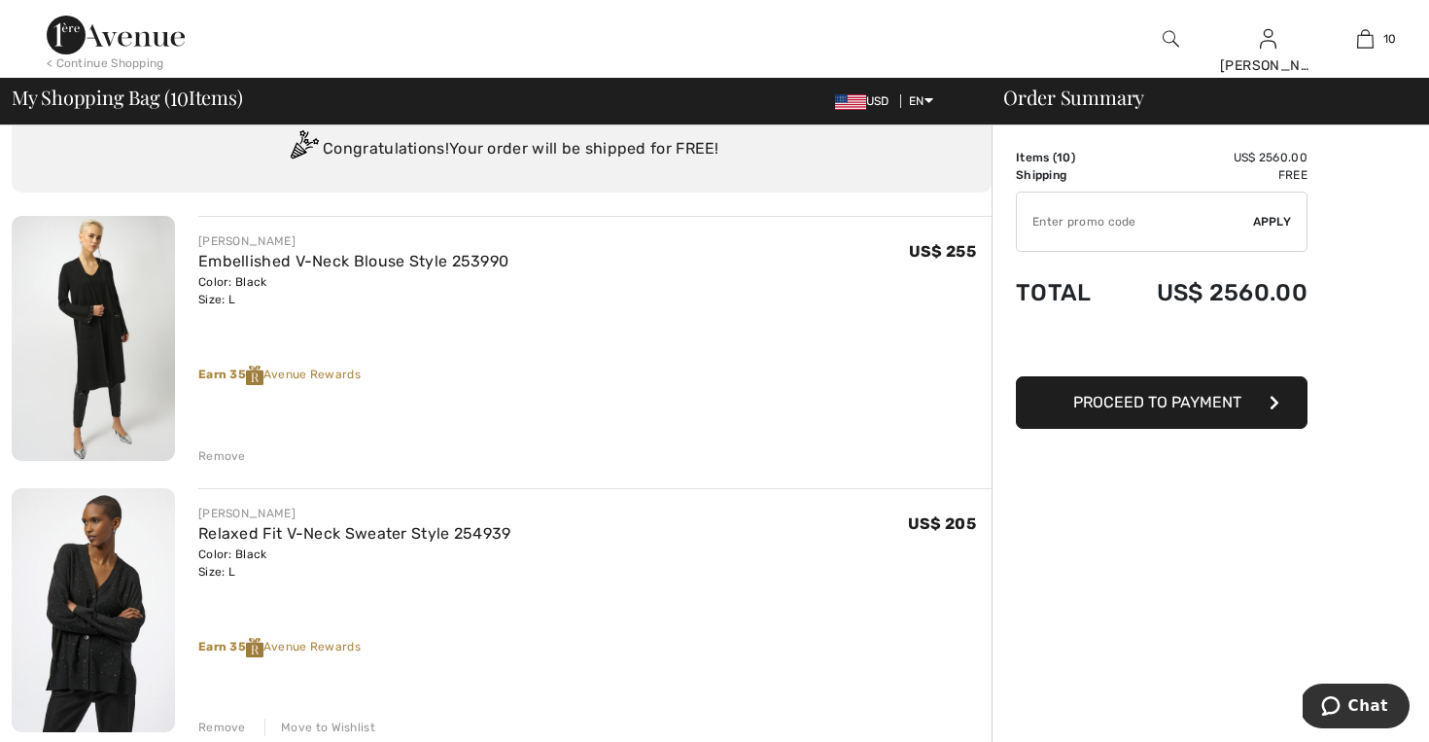
scroll to position [65, 0]
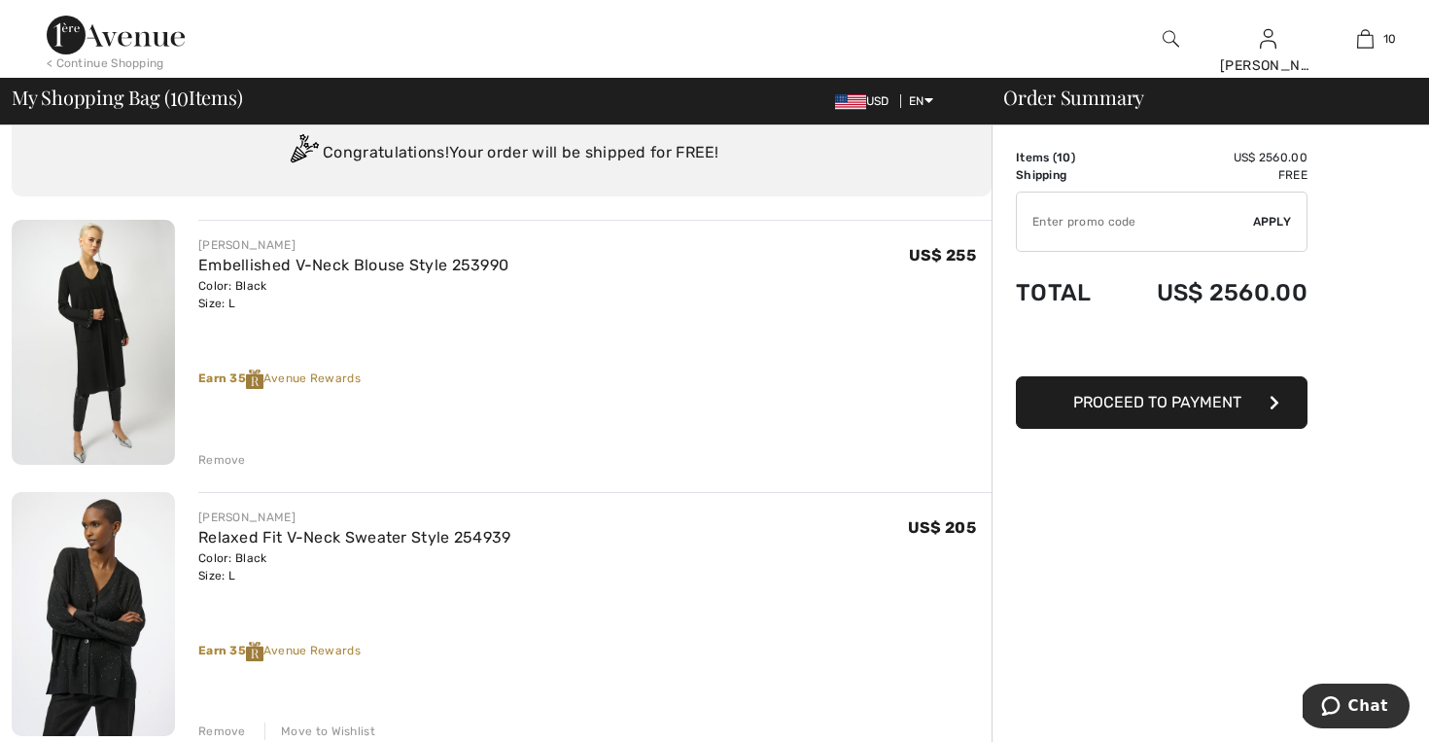
click at [140, 309] on img at bounding box center [93, 342] width 163 height 245
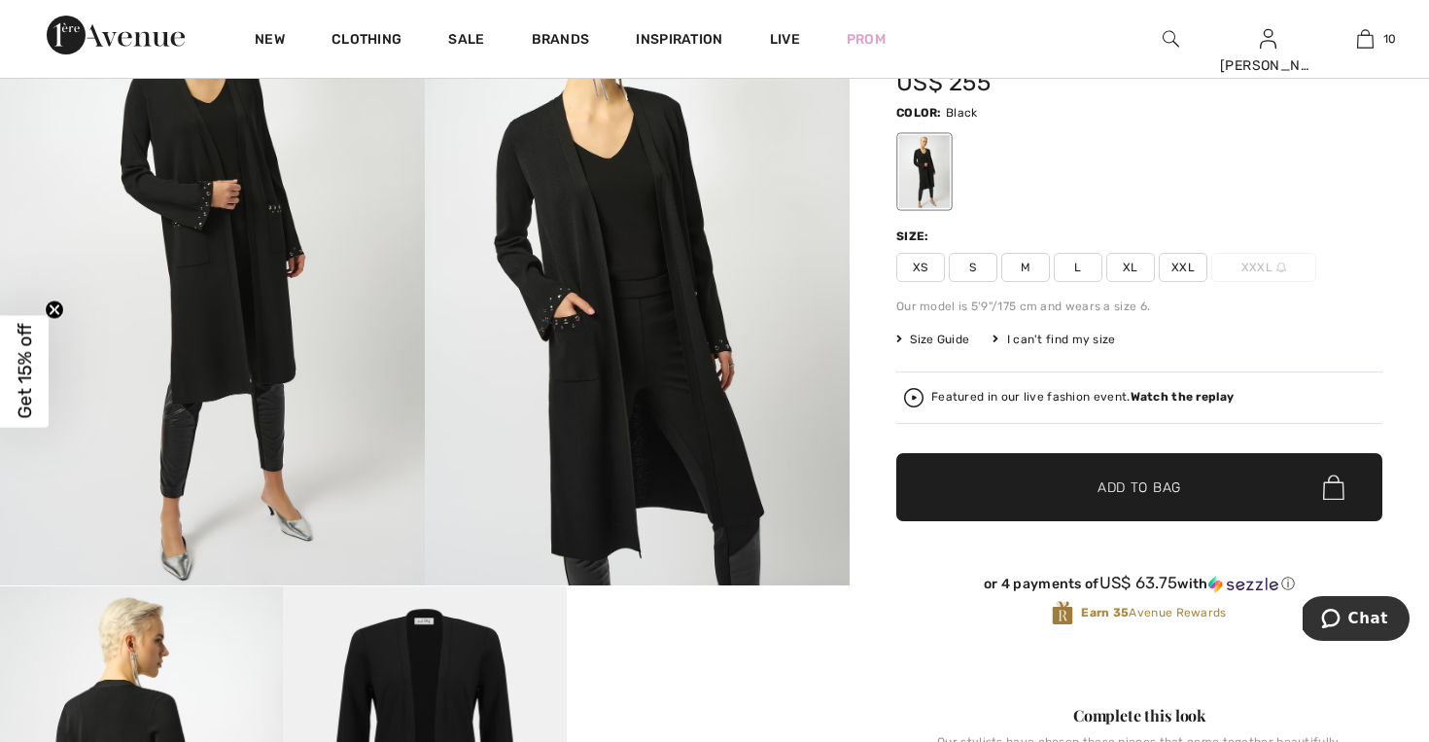
scroll to position [159, 0]
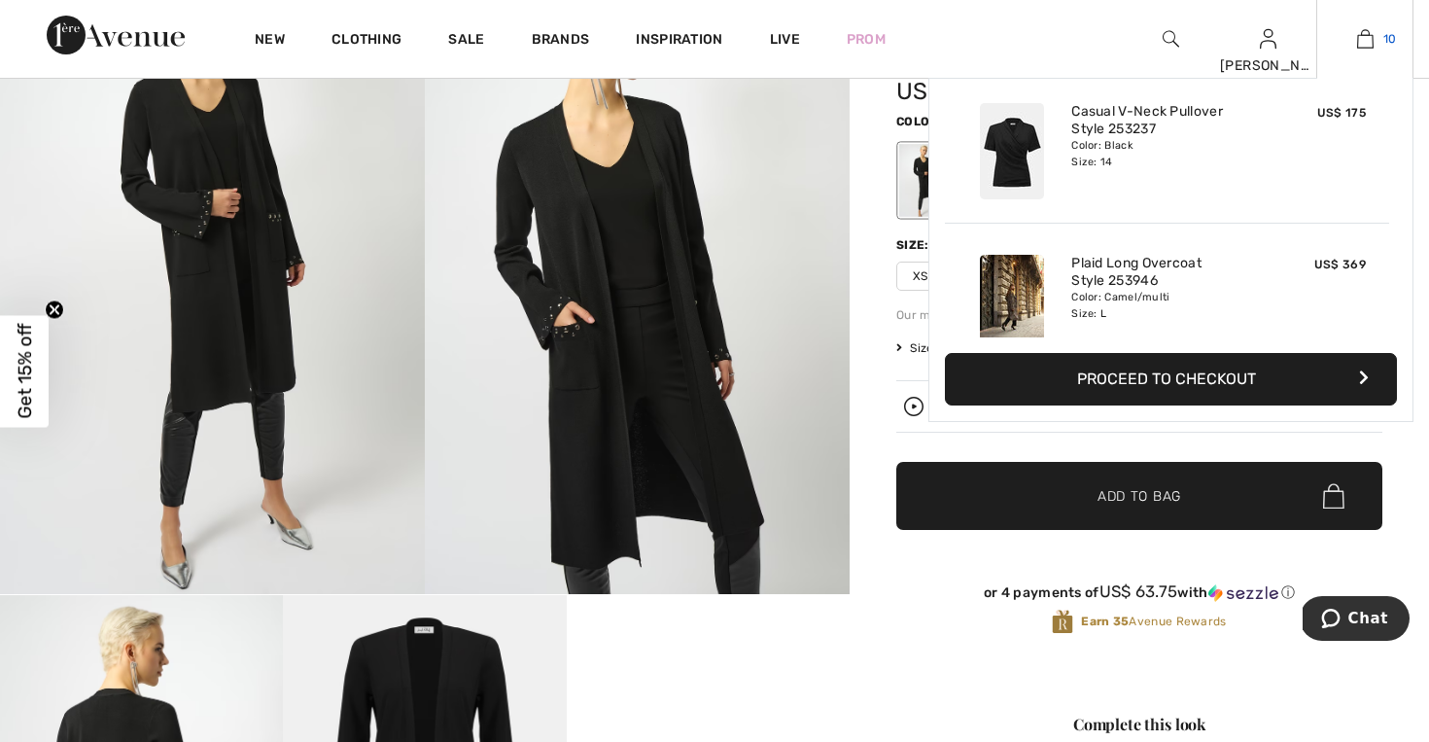
click at [1367, 43] on img at bounding box center [1365, 38] width 17 height 23
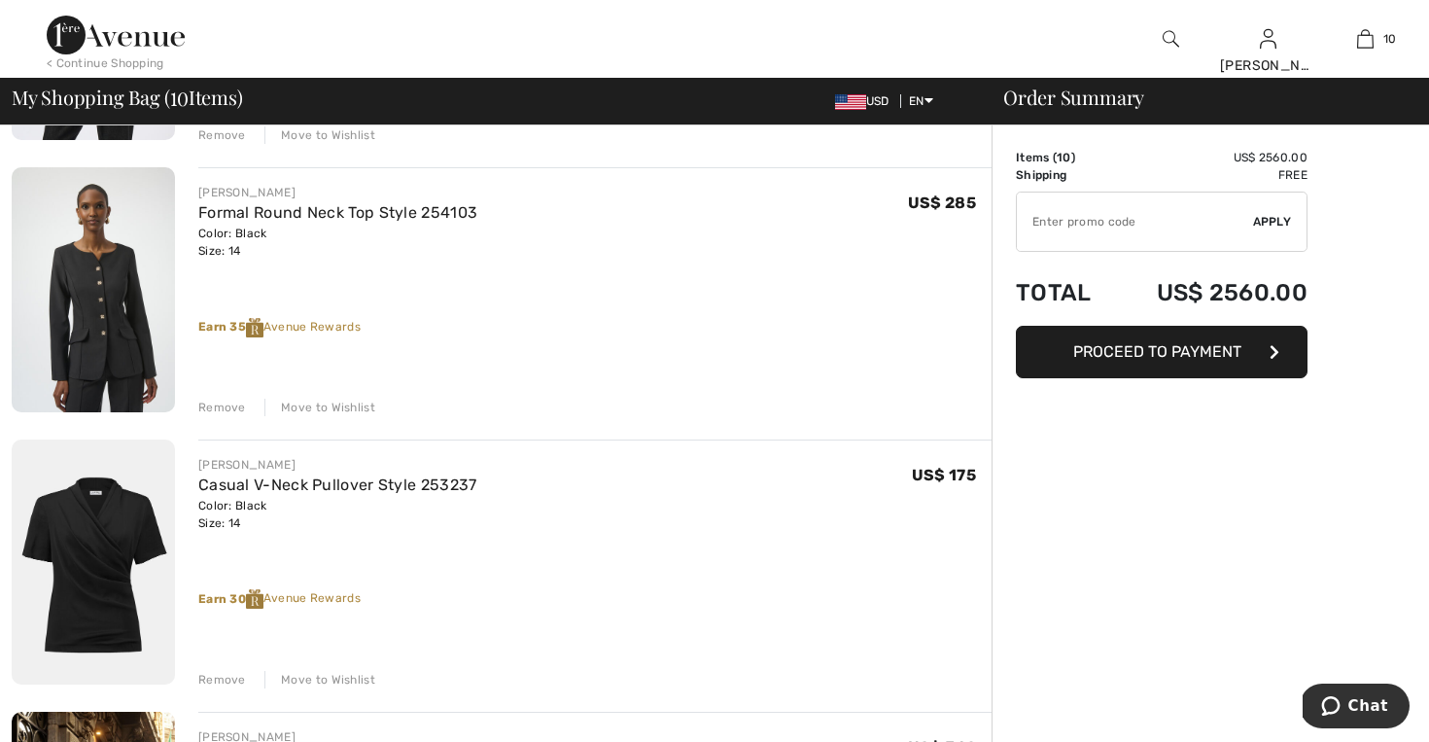
scroll to position [673, 0]
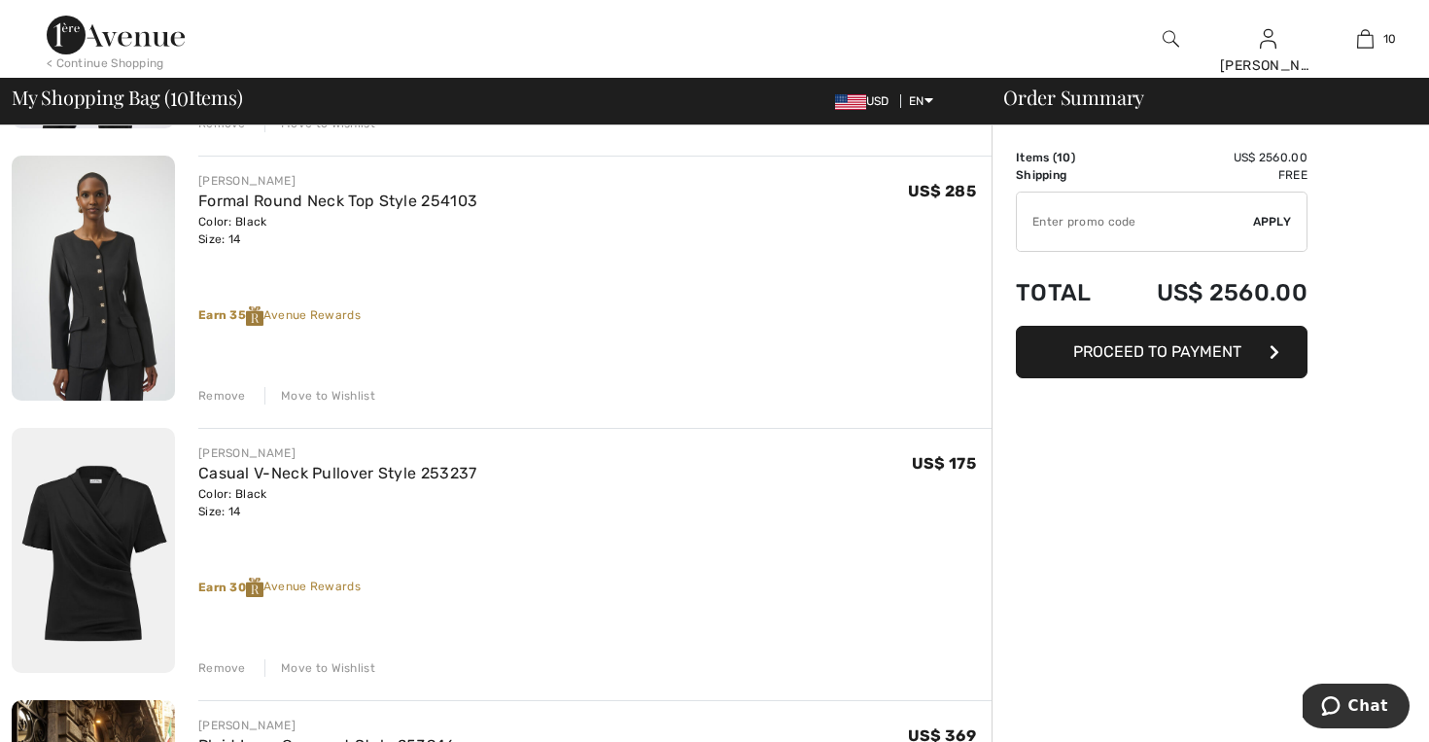
click at [130, 516] on img at bounding box center [93, 550] width 163 height 245
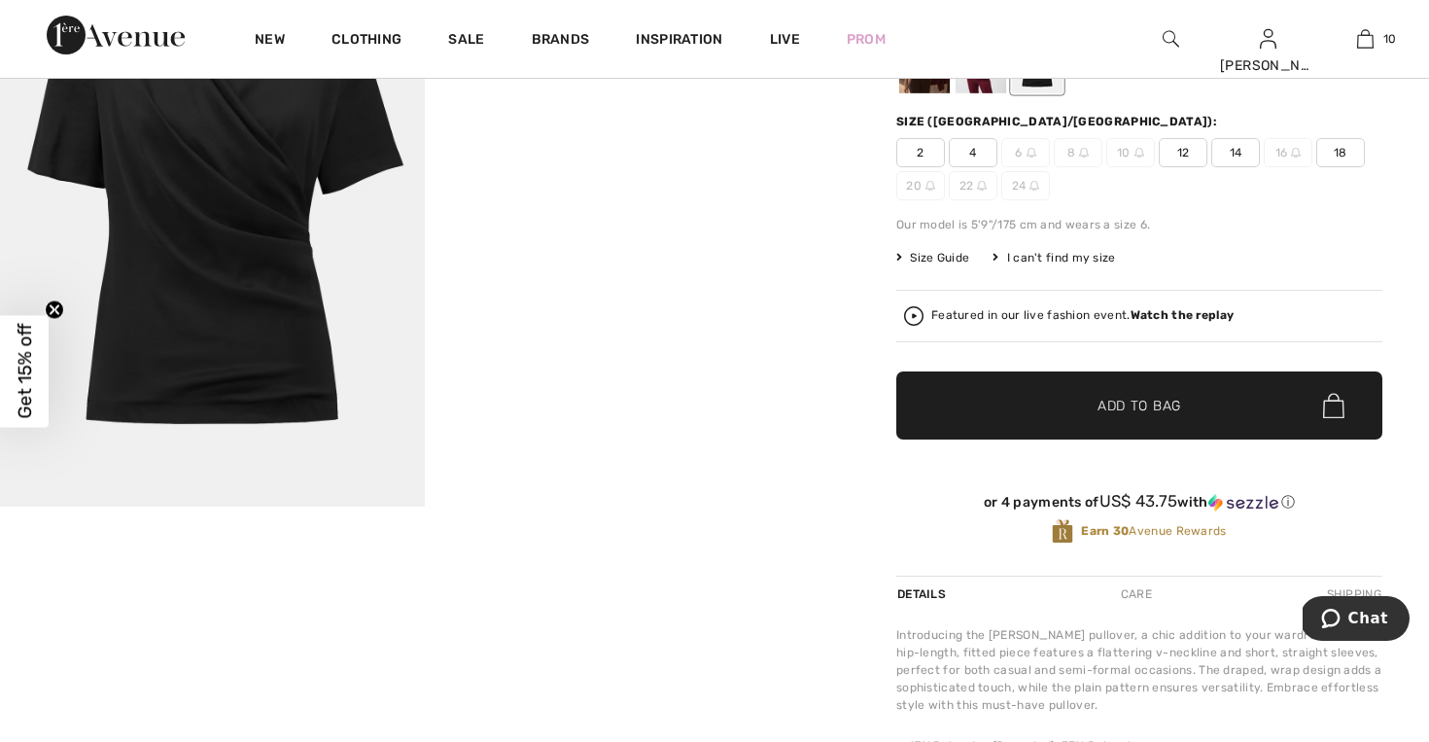
scroll to position [251, 0]
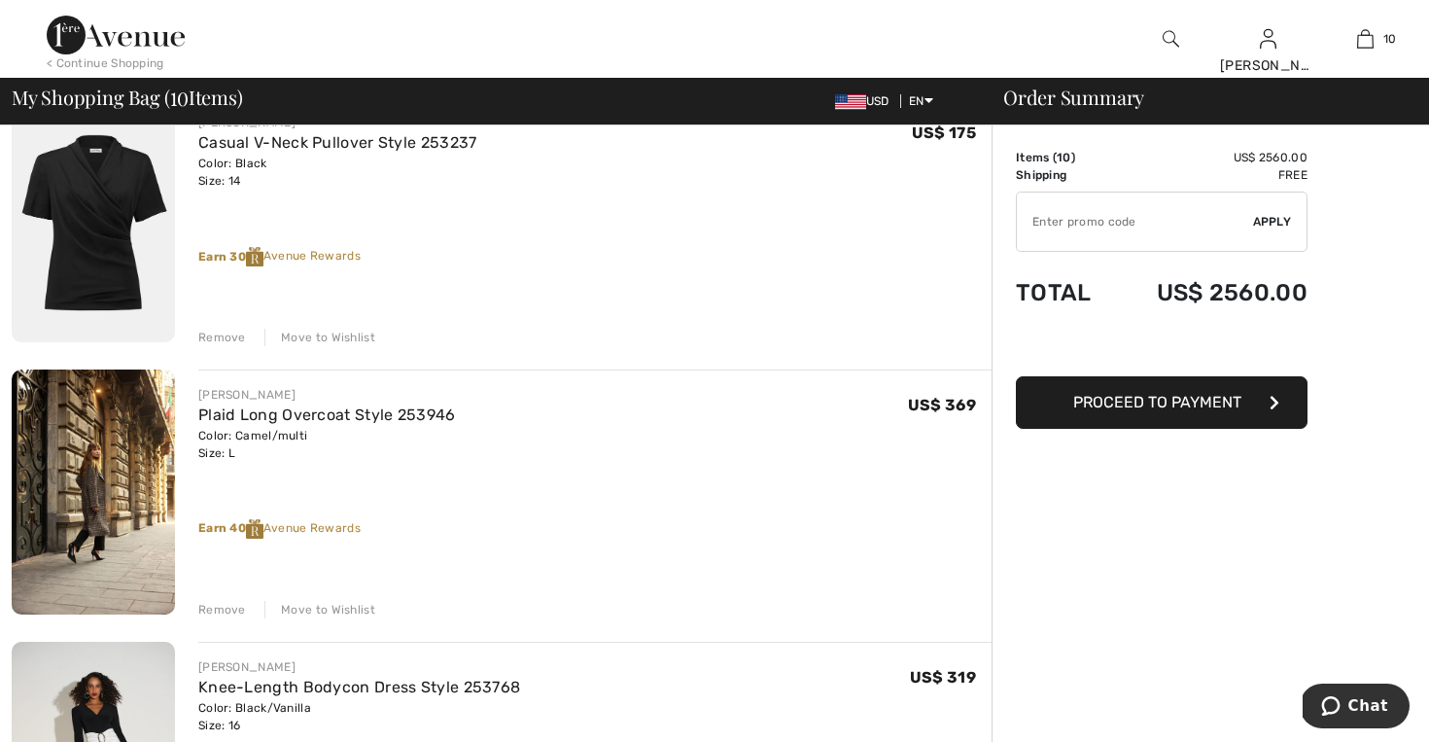
scroll to position [1003, 0]
click at [317, 418] on link "Plaid Long Overcoat Style 253946" at bounding box center [327, 415] width 258 height 18
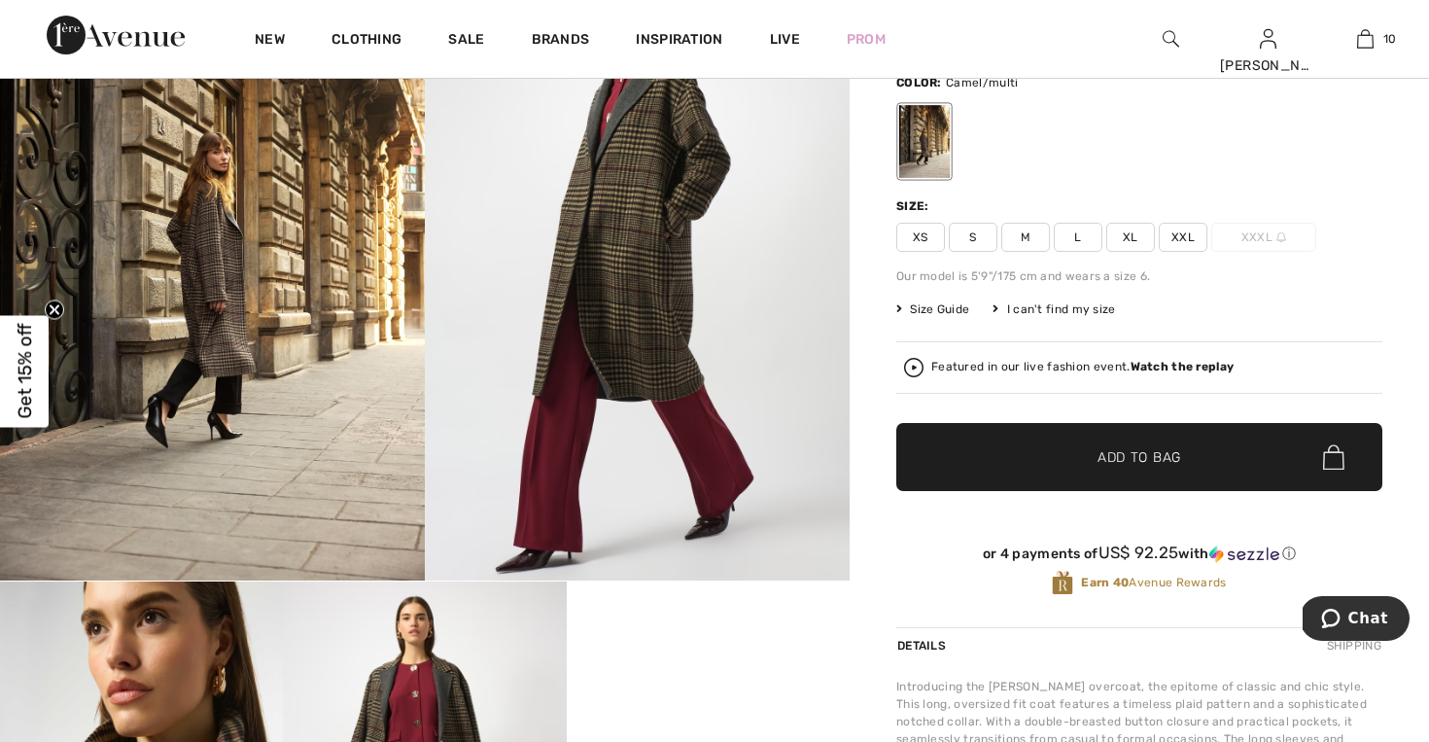
scroll to position [70, 0]
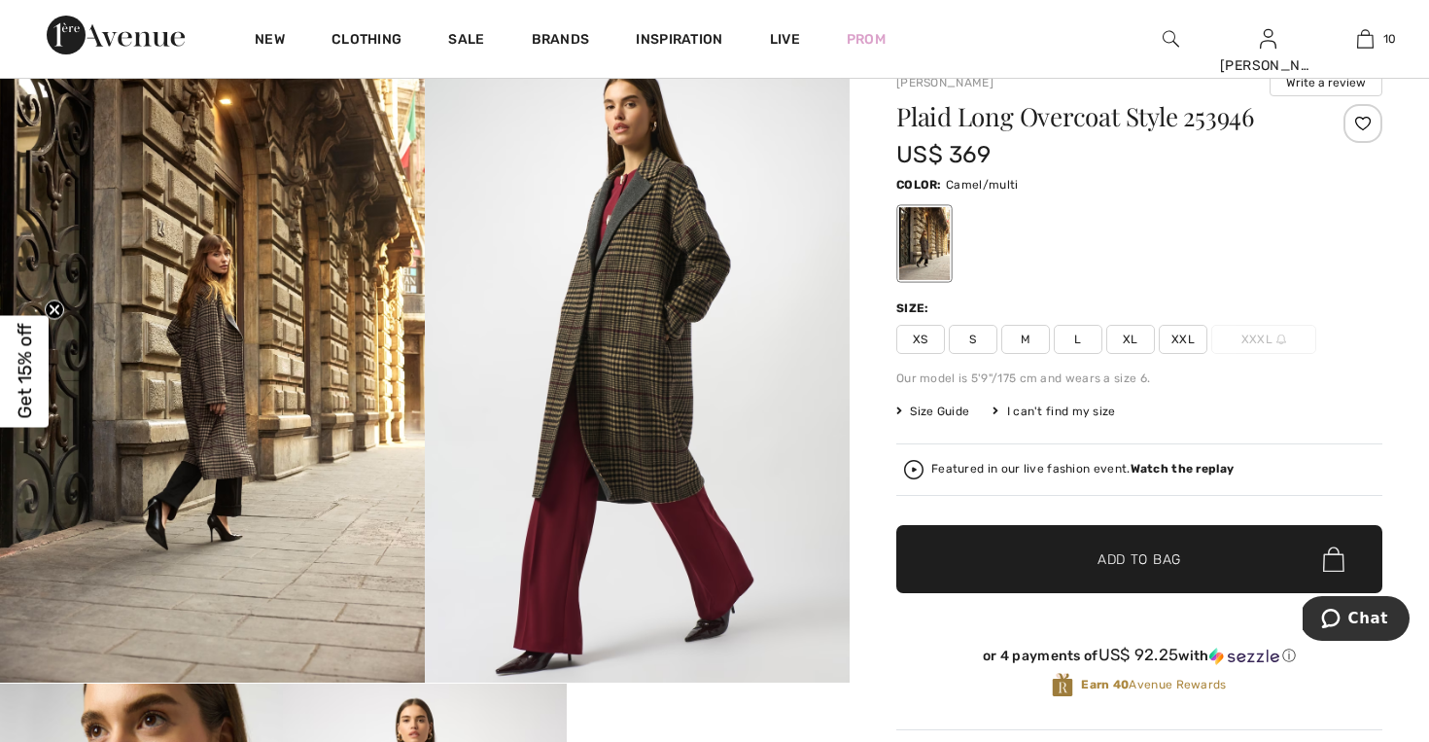
click at [1166, 48] on img at bounding box center [1171, 38] width 17 height 23
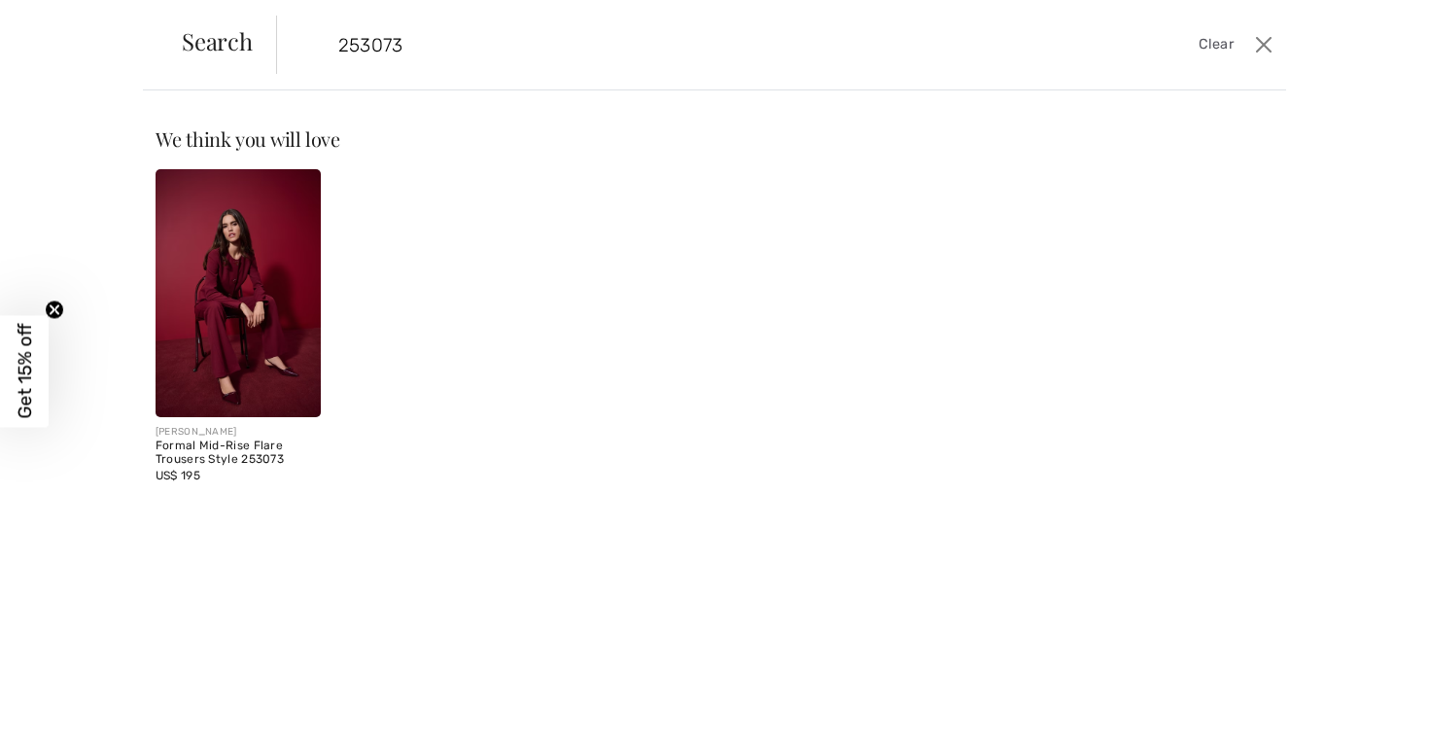
type input "253073"
click at [282, 330] on img at bounding box center [238, 293] width 165 height 248
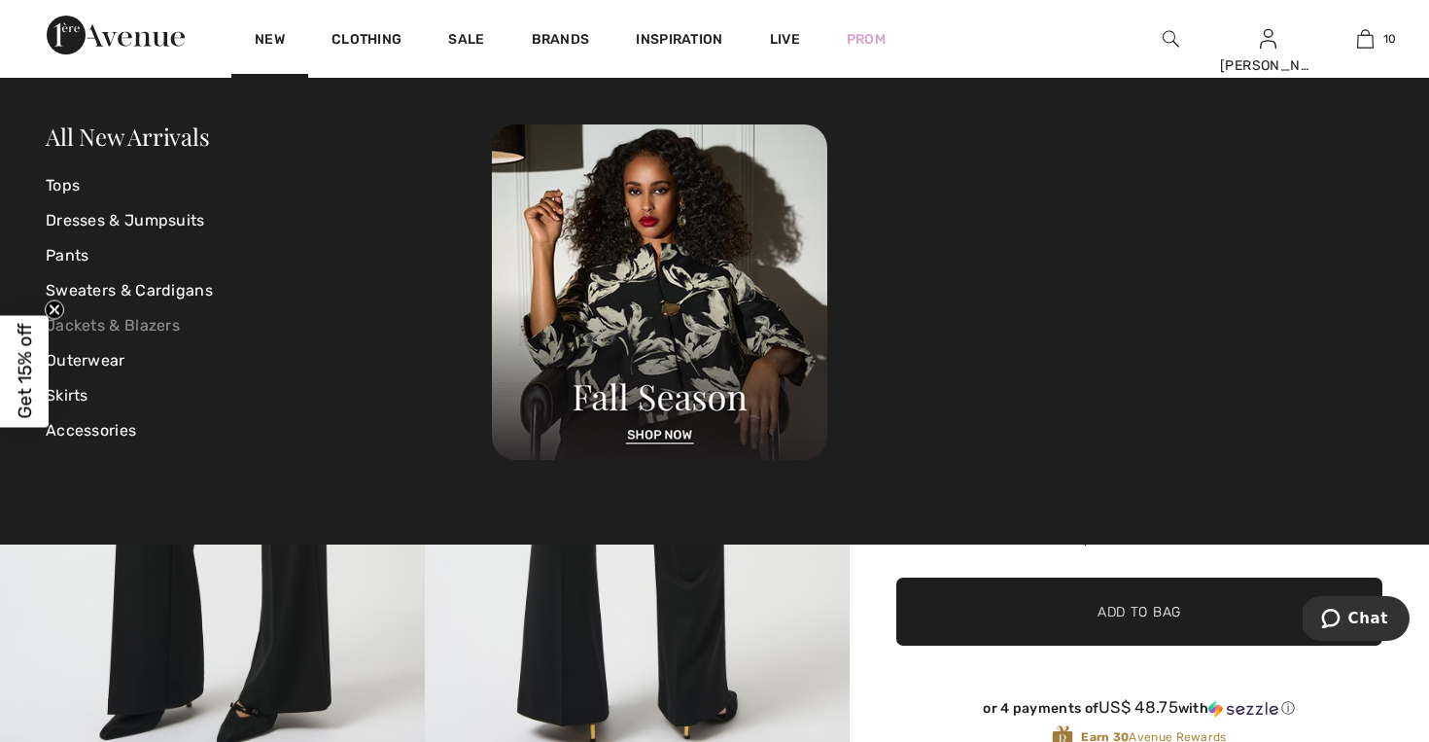
click at [156, 331] on link "Jackets & Blazers" at bounding box center [269, 325] width 446 height 35
click at [157, 331] on link "Jackets & Blazers" at bounding box center [269, 325] width 446 height 35
